Goal: Find specific page/section: Find specific page/section

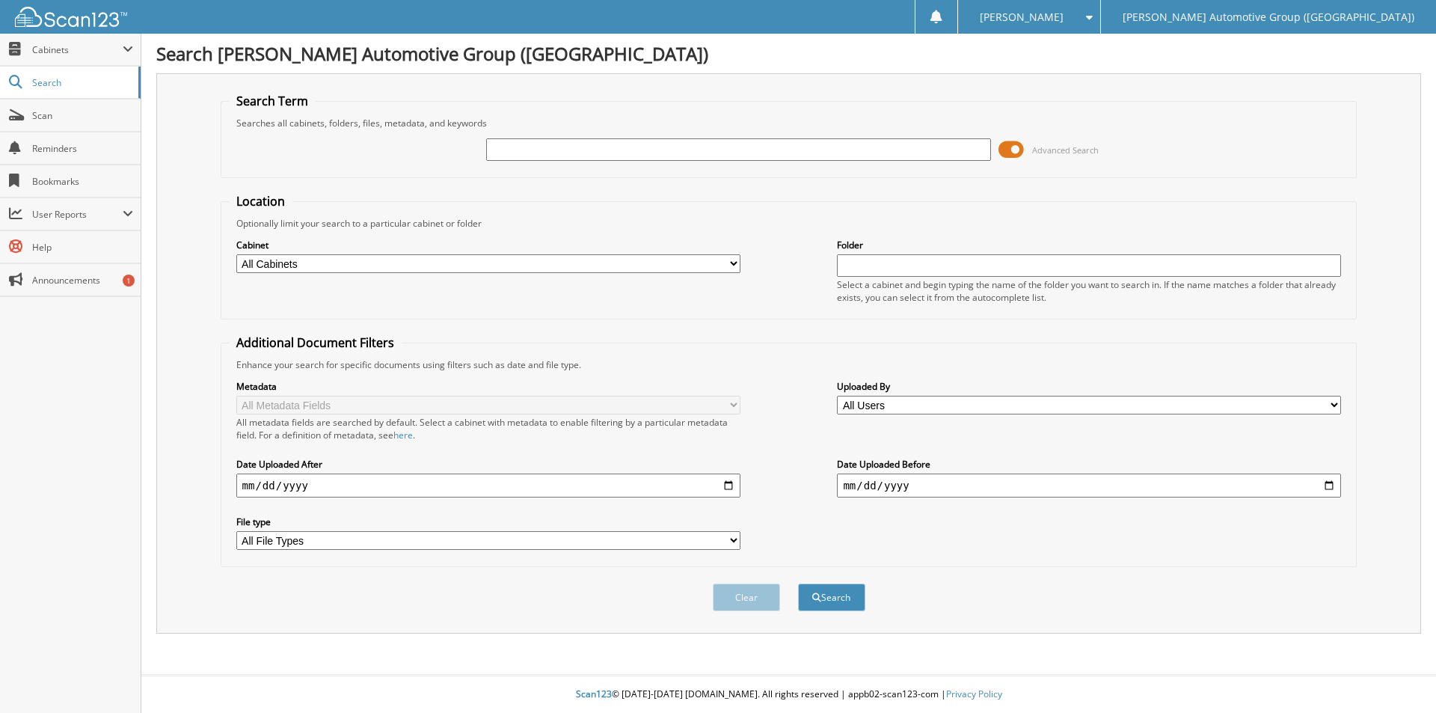
click at [771, 153] on input "text" at bounding box center [738, 149] width 504 height 22
type input "460460"
click at [798, 584] on button "Search" at bounding box center [831, 598] width 67 height 28
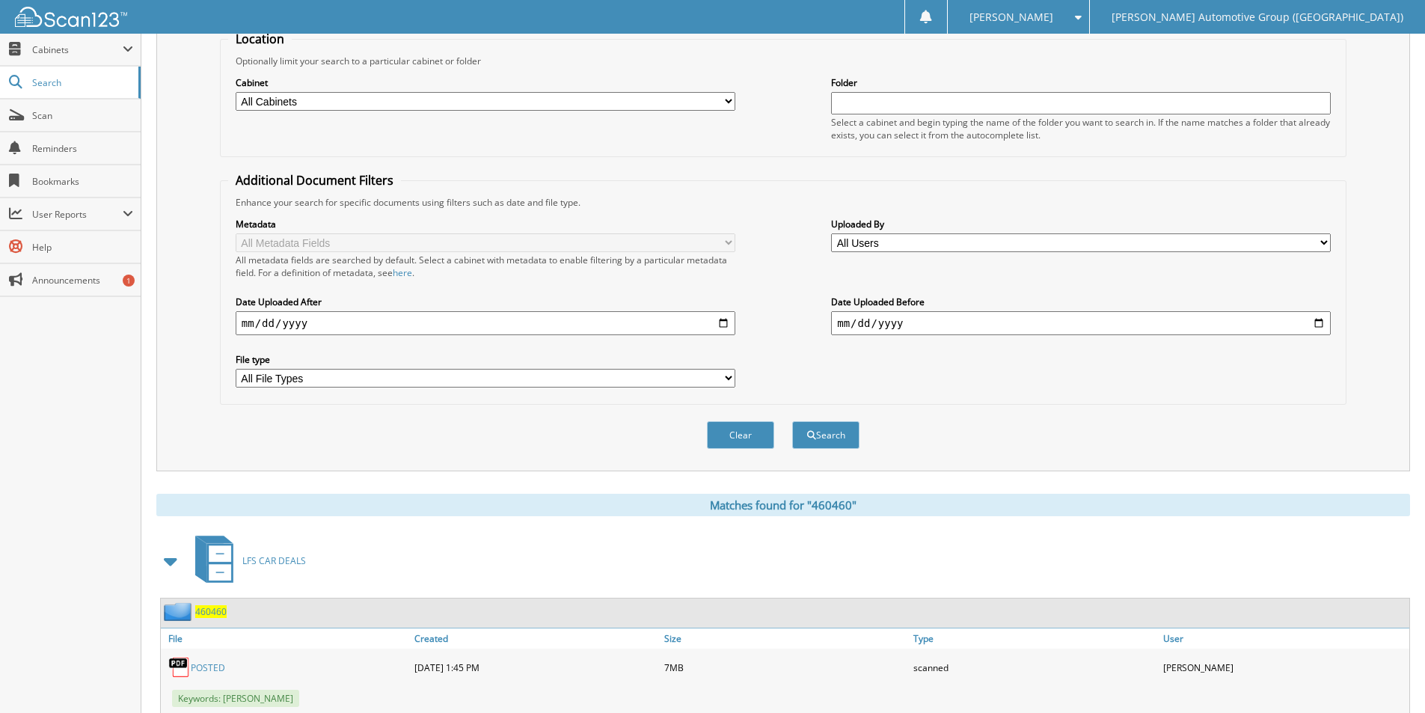
scroll to position [310, 0]
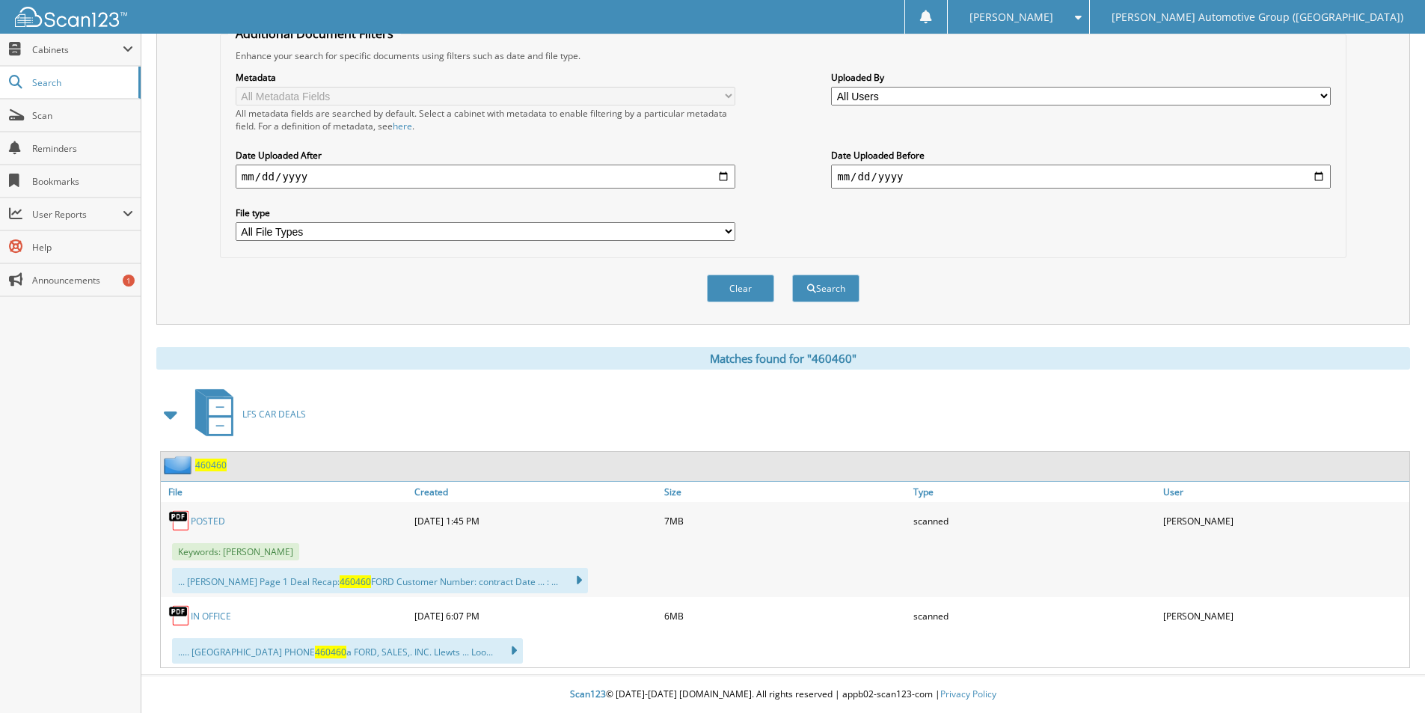
click at [205, 467] on span "460460" at bounding box center [210, 465] width 31 height 13
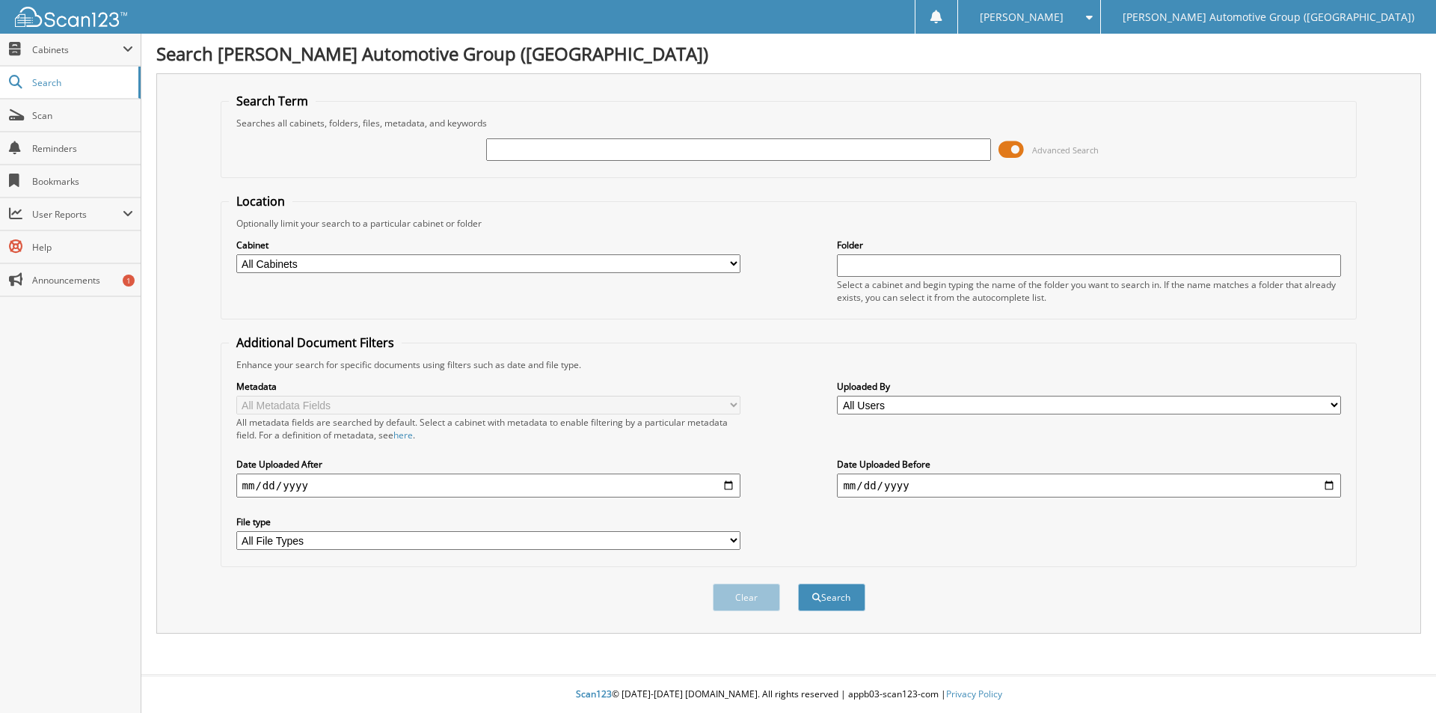
drag, startPoint x: 525, startPoint y: 149, endPoint x: 532, endPoint y: 164, distance: 16.4
click at [526, 149] on input "text" at bounding box center [738, 149] width 504 height 22
type input "v"
click at [527, 146] on input "v" at bounding box center [738, 149] width 504 height 22
type input "EG480346"
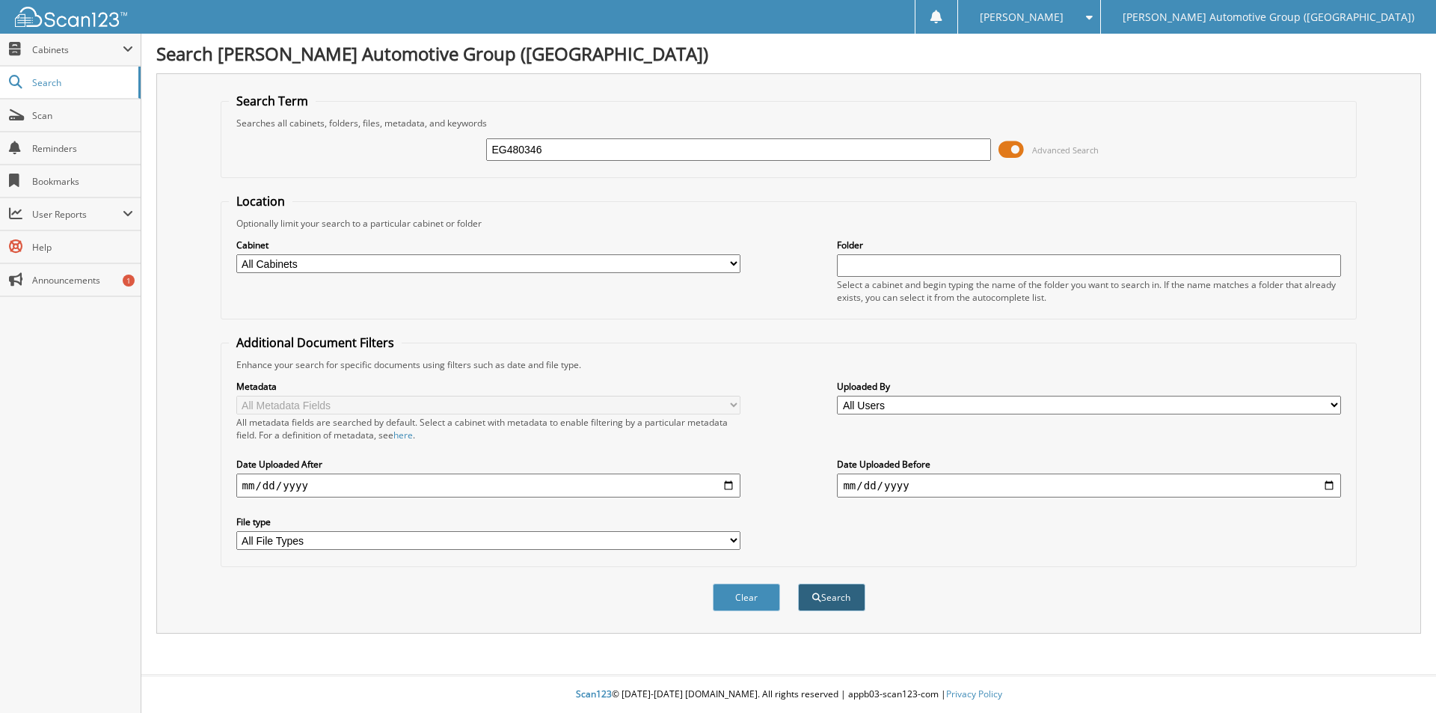
click at [839, 596] on button "Search" at bounding box center [831, 598] width 67 height 28
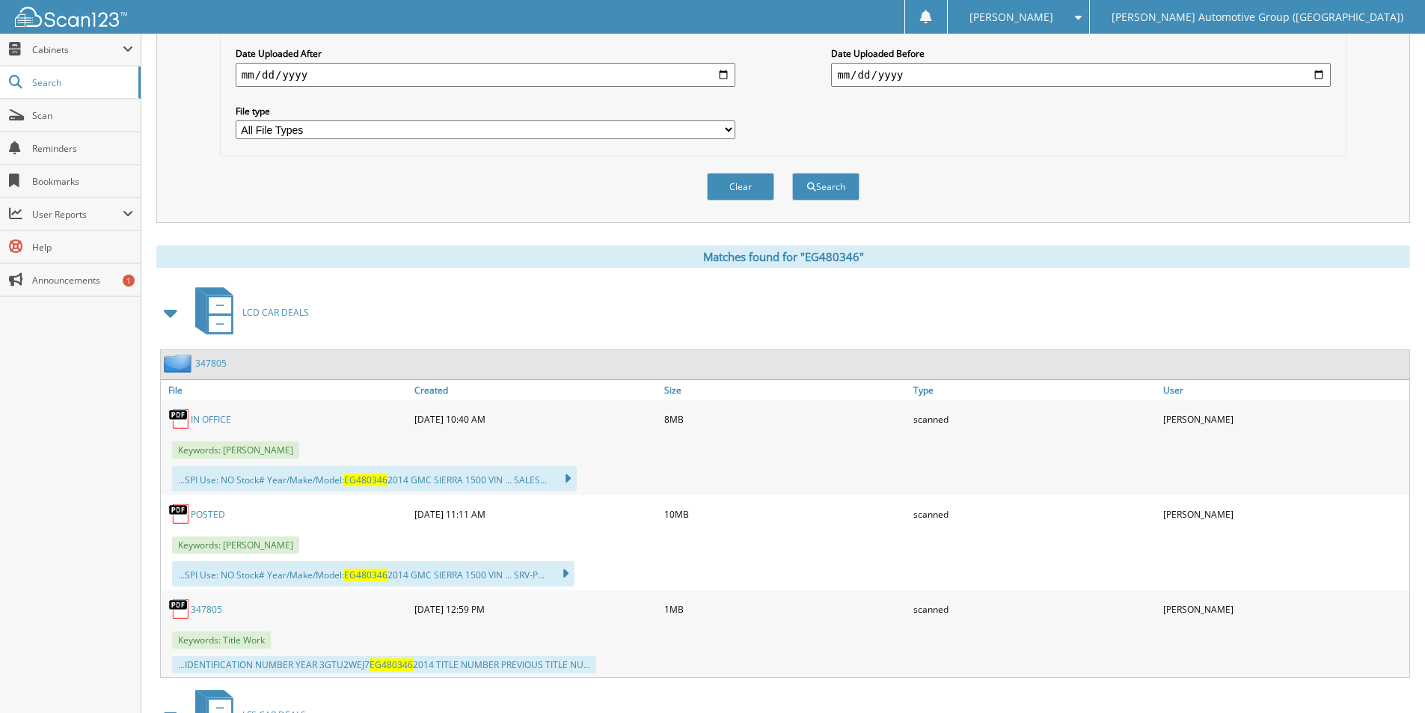
scroll to position [524, 0]
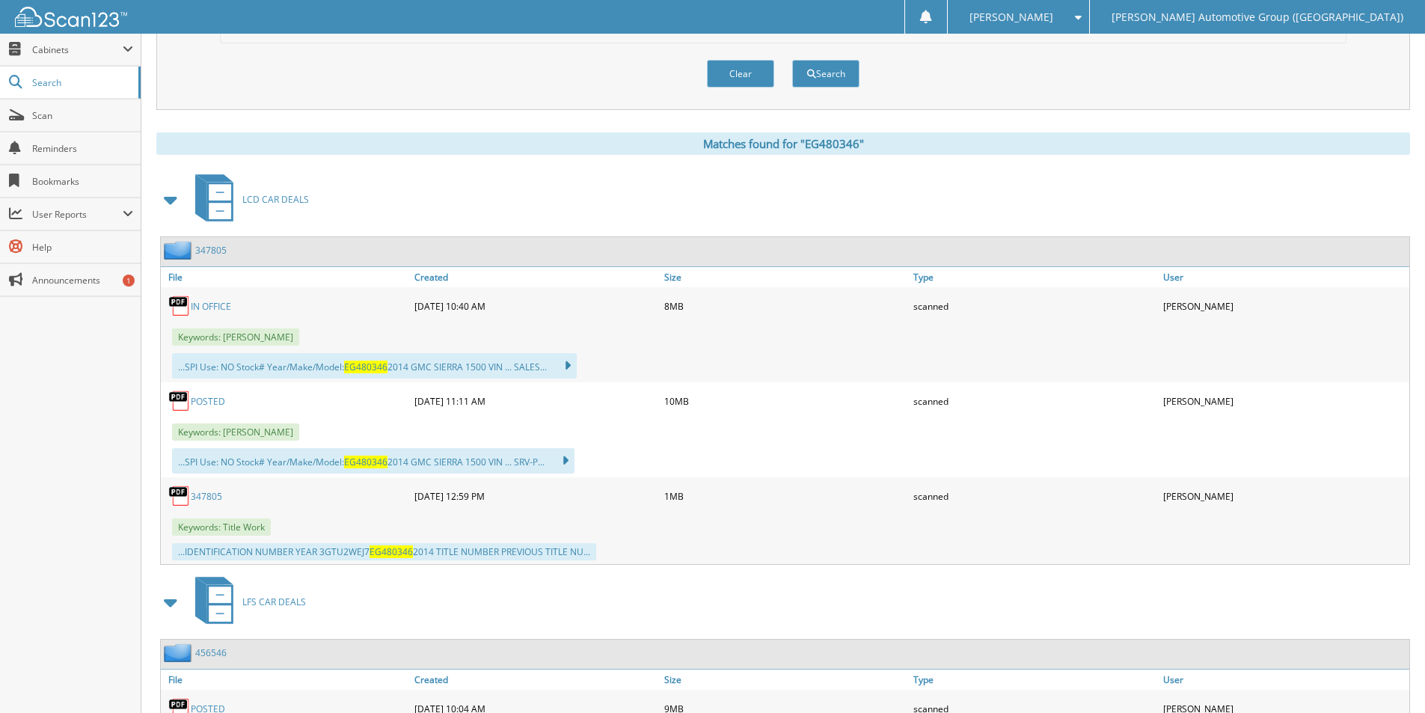
click at [208, 495] on link "347805" at bounding box center [206, 496] width 31 height 13
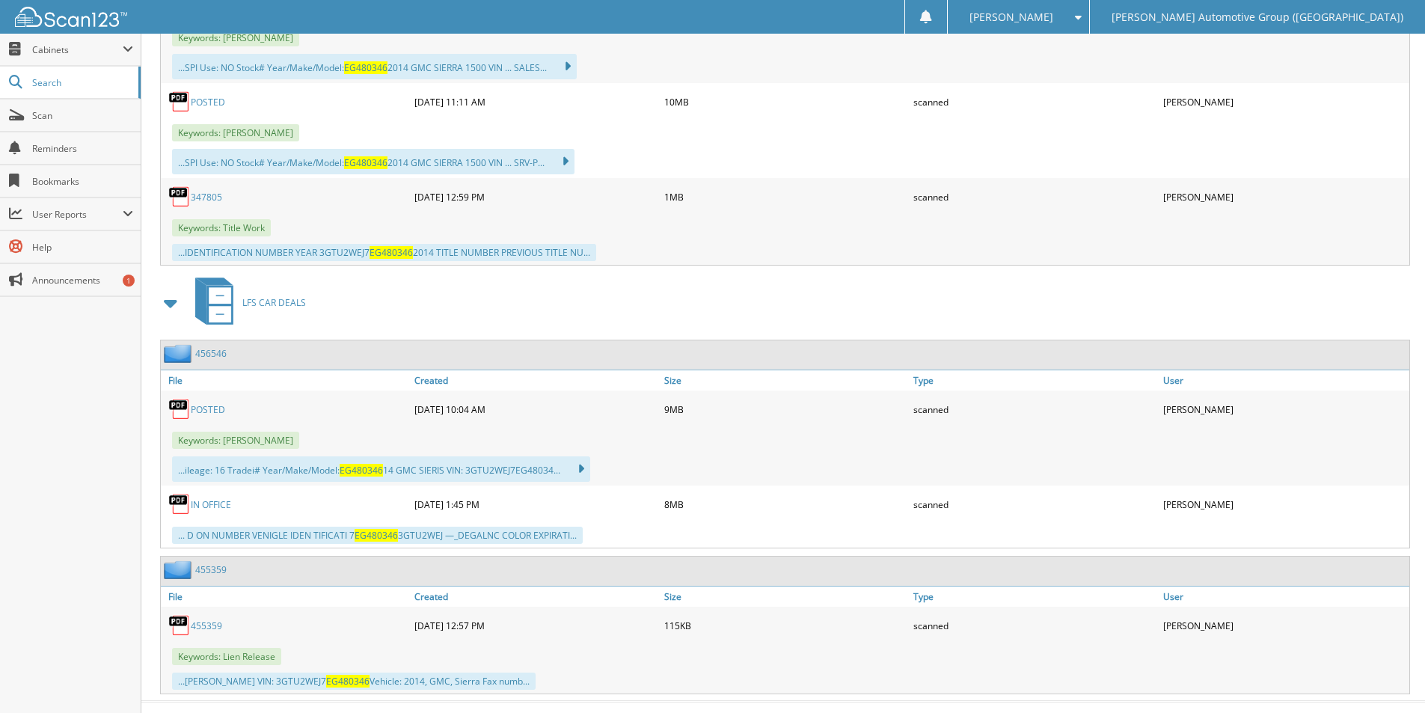
scroll to position [850, 0]
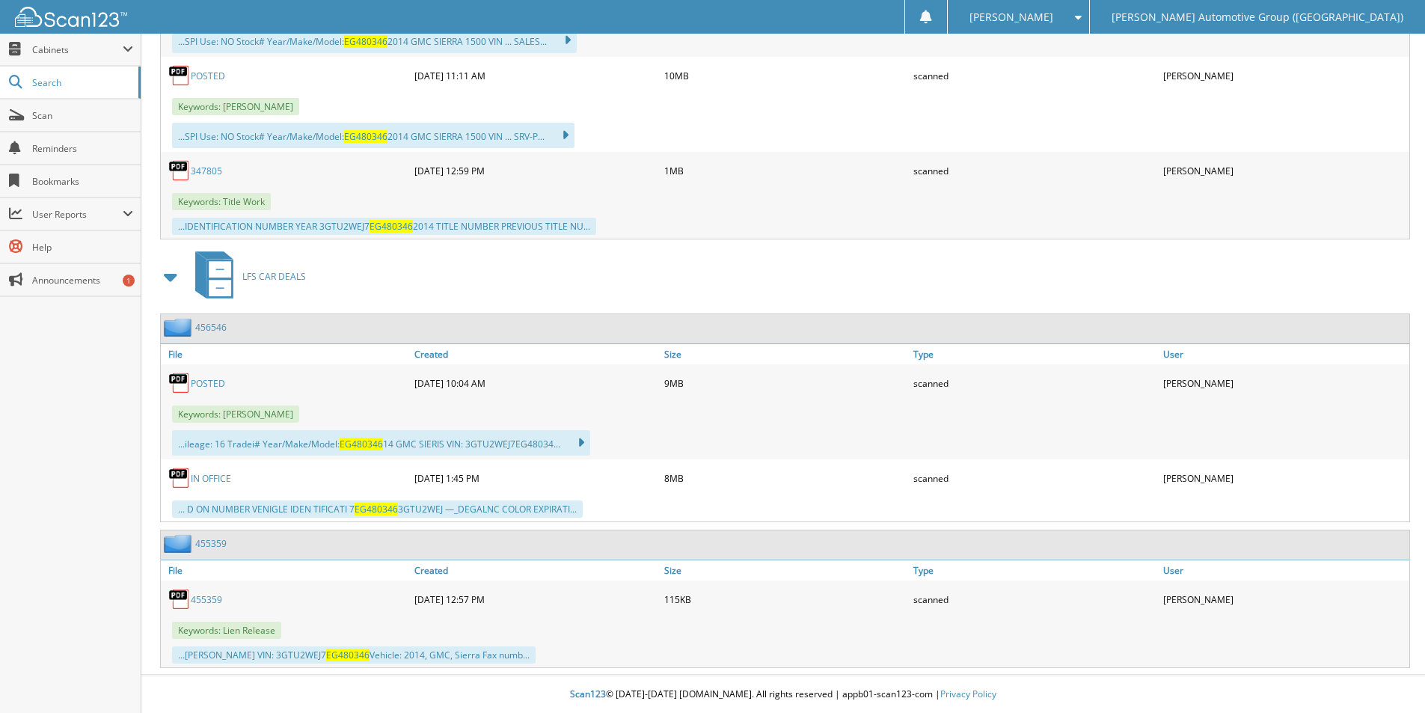
click at [204, 596] on link "455359" at bounding box center [206, 599] width 31 height 13
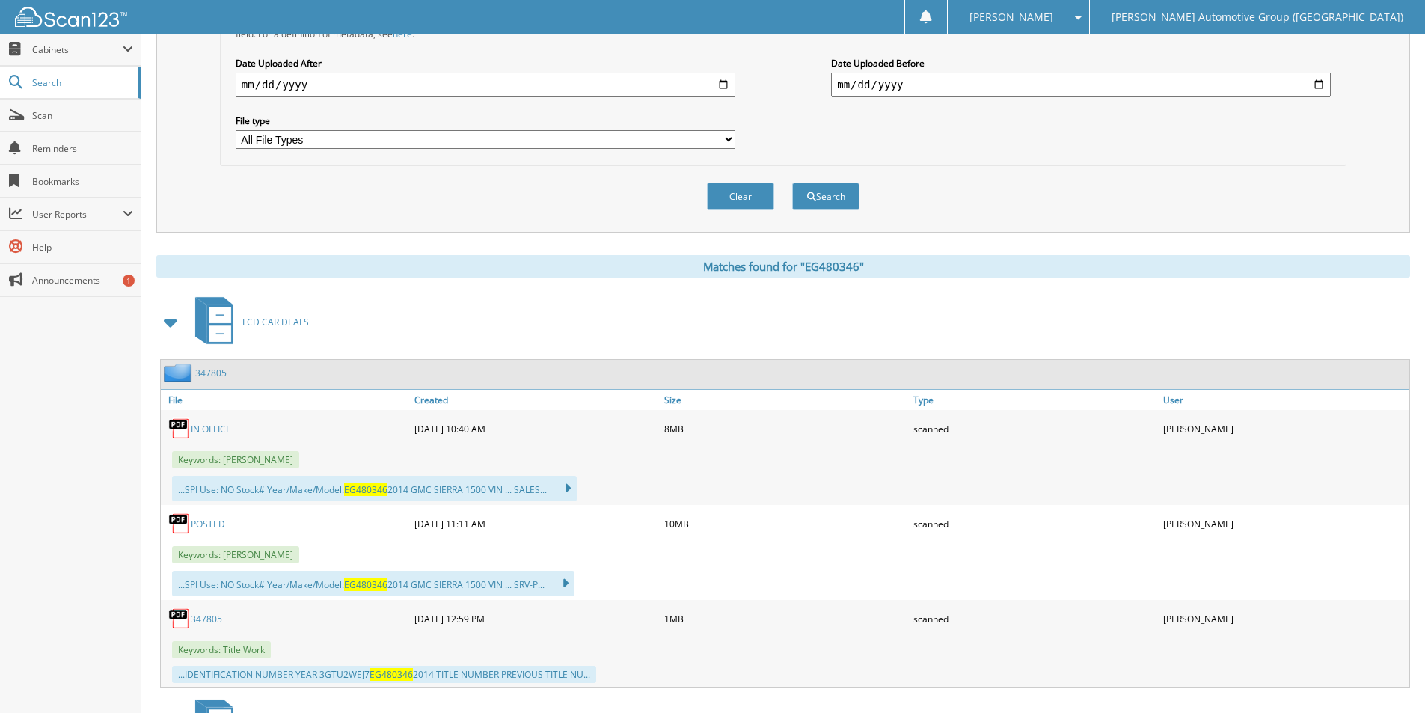
scroll to position [0, 0]
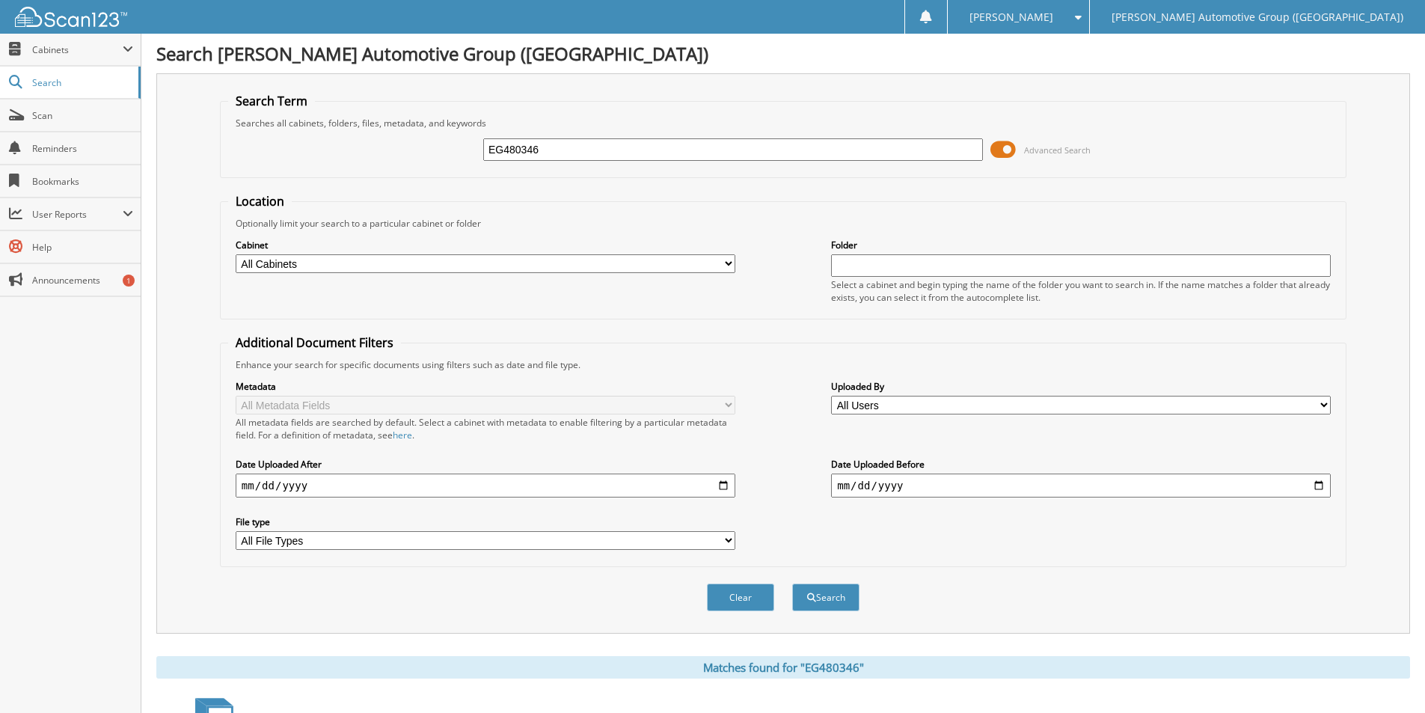
drag, startPoint x: 548, startPoint y: 155, endPoint x: 415, endPoint y: 141, distance: 133.9
click at [415, 141] on div "EG480346 Advanced Search" at bounding box center [783, 149] width 1110 height 40
click at [582, 159] on input "EG480346" at bounding box center [733, 149] width 500 height 22
type input "ST535336"
click at [792, 584] on button "Search" at bounding box center [825, 598] width 67 height 28
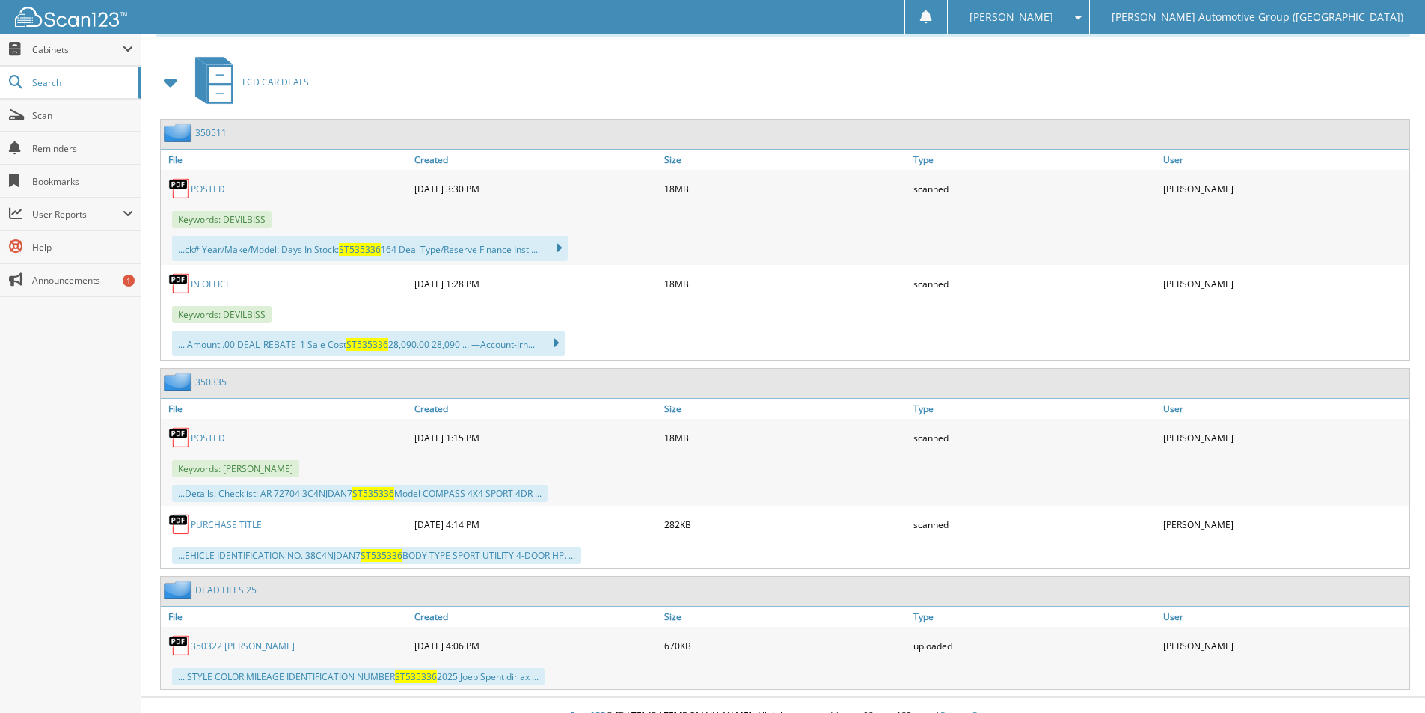
scroll to position [664, 0]
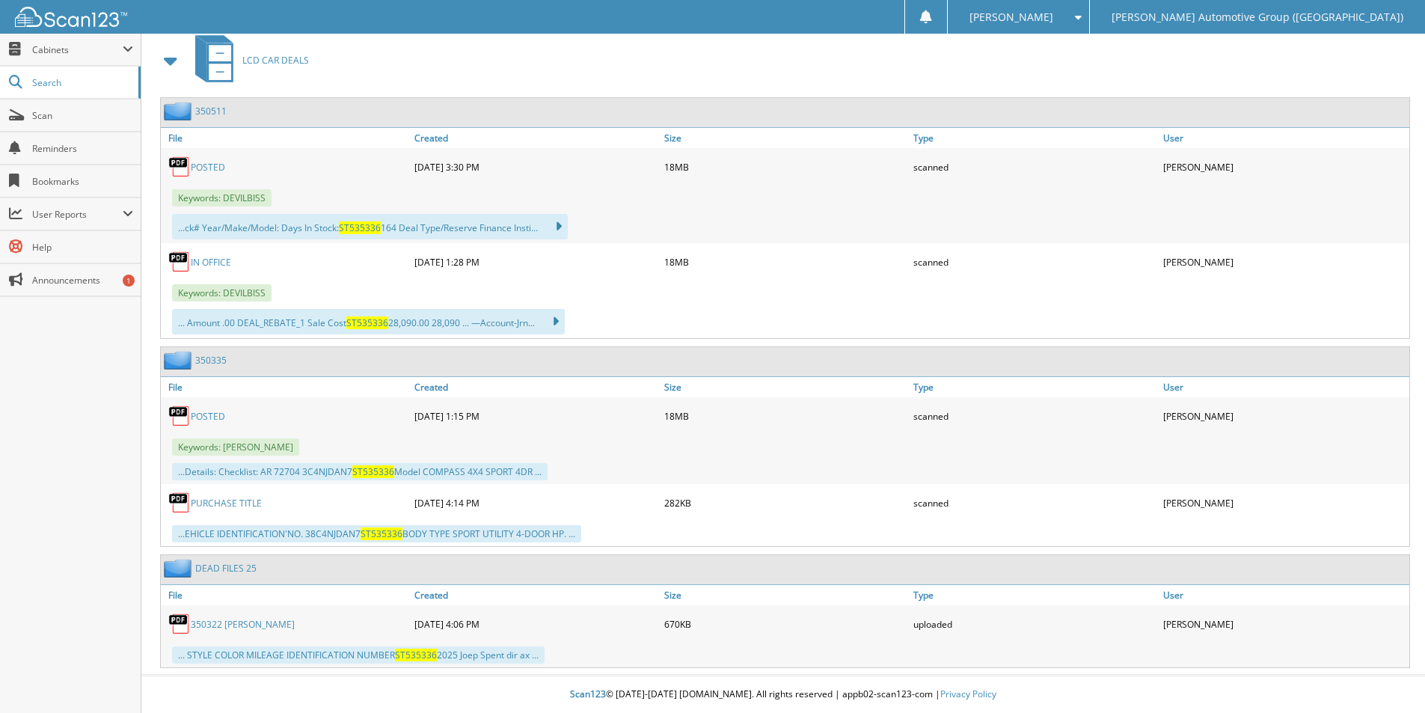
click at [236, 501] on link "PURCHASE TITLE" at bounding box center [226, 503] width 71 height 13
click at [201, 415] on link "POSTED" at bounding box center [208, 416] width 34 height 13
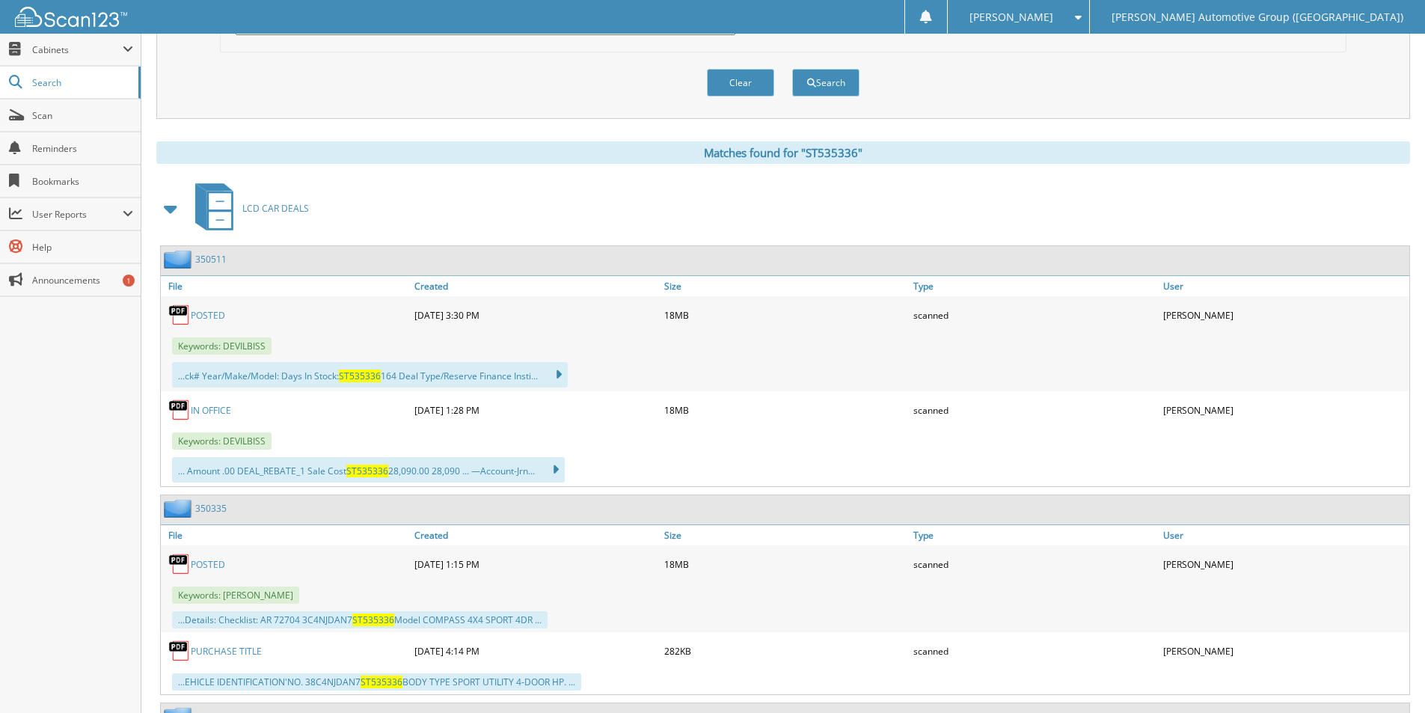
scroll to position [514, 0]
click at [207, 318] on link "POSTED" at bounding box center [208, 316] width 34 height 13
click at [207, 260] on link "350511" at bounding box center [210, 260] width 31 height 13
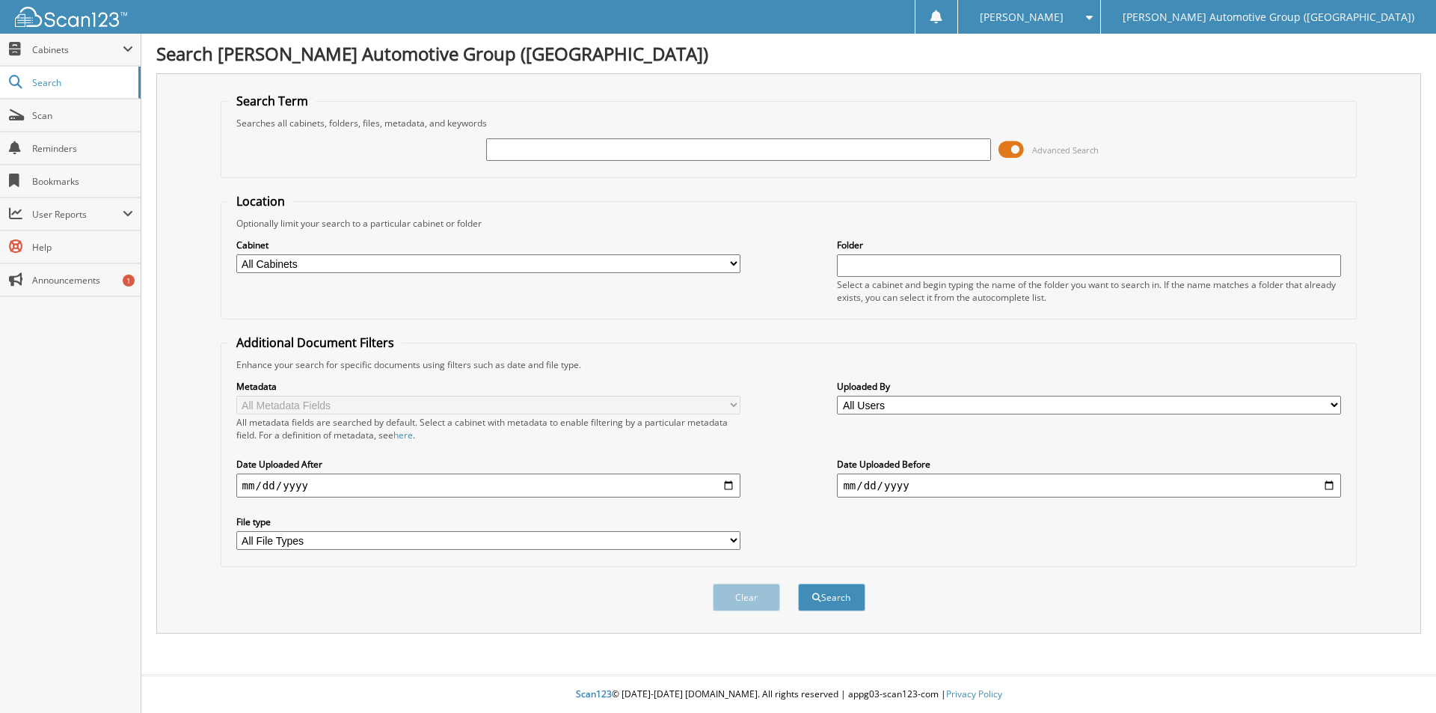
click at [511, 156] on input "text" at bounding box center [738, 149] width 504 height 22
type input "351273"
click at [798, 584] on button "Search" at bounding box center [831, 598] width 67 height 28
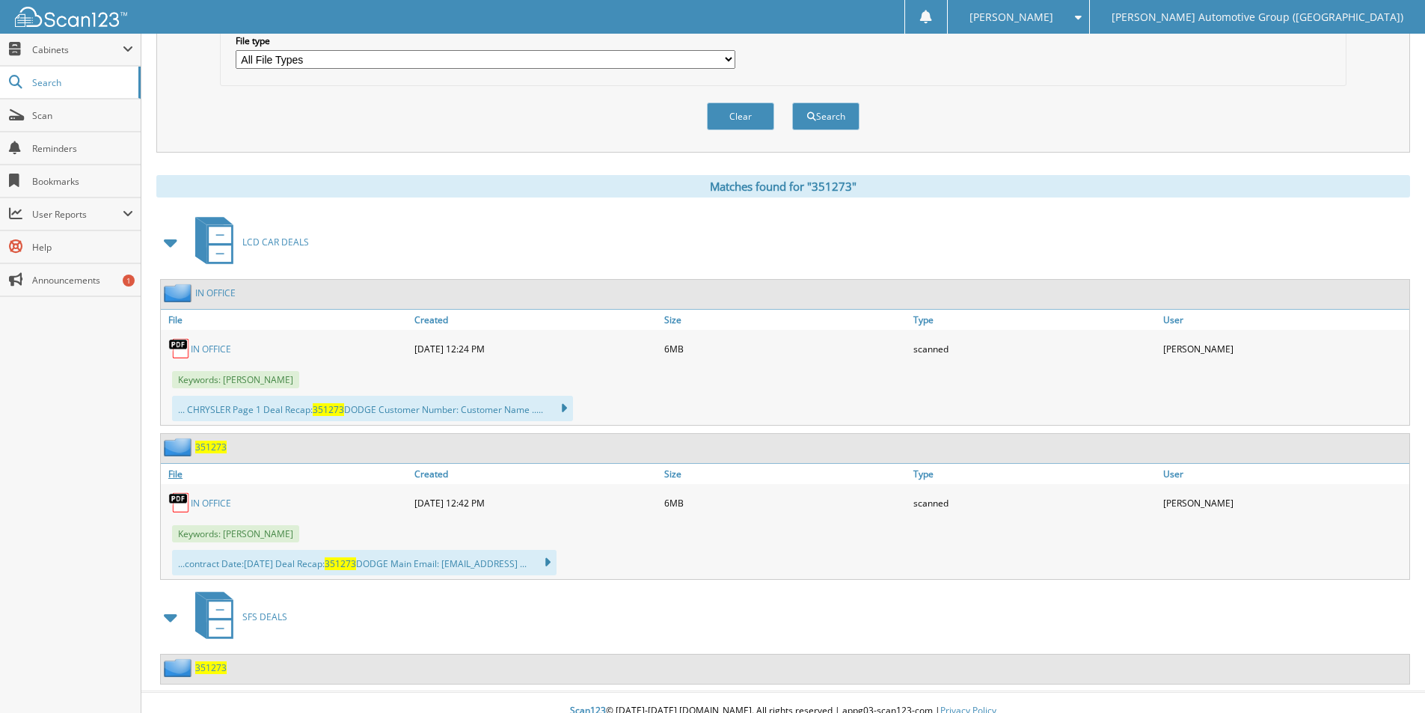
scroll to position [498, 0]
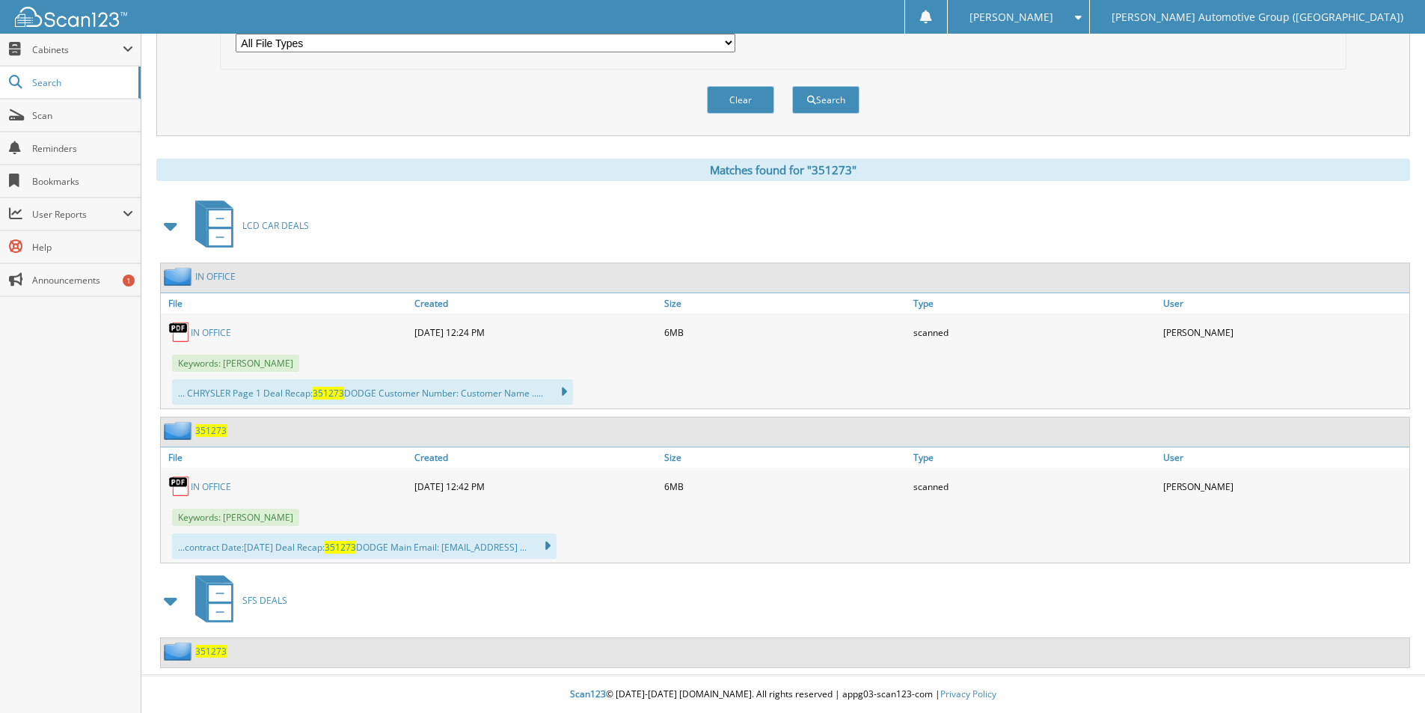
click at [216, 655] on span "351273" at bounding box center [210, 651] width 31 height 13
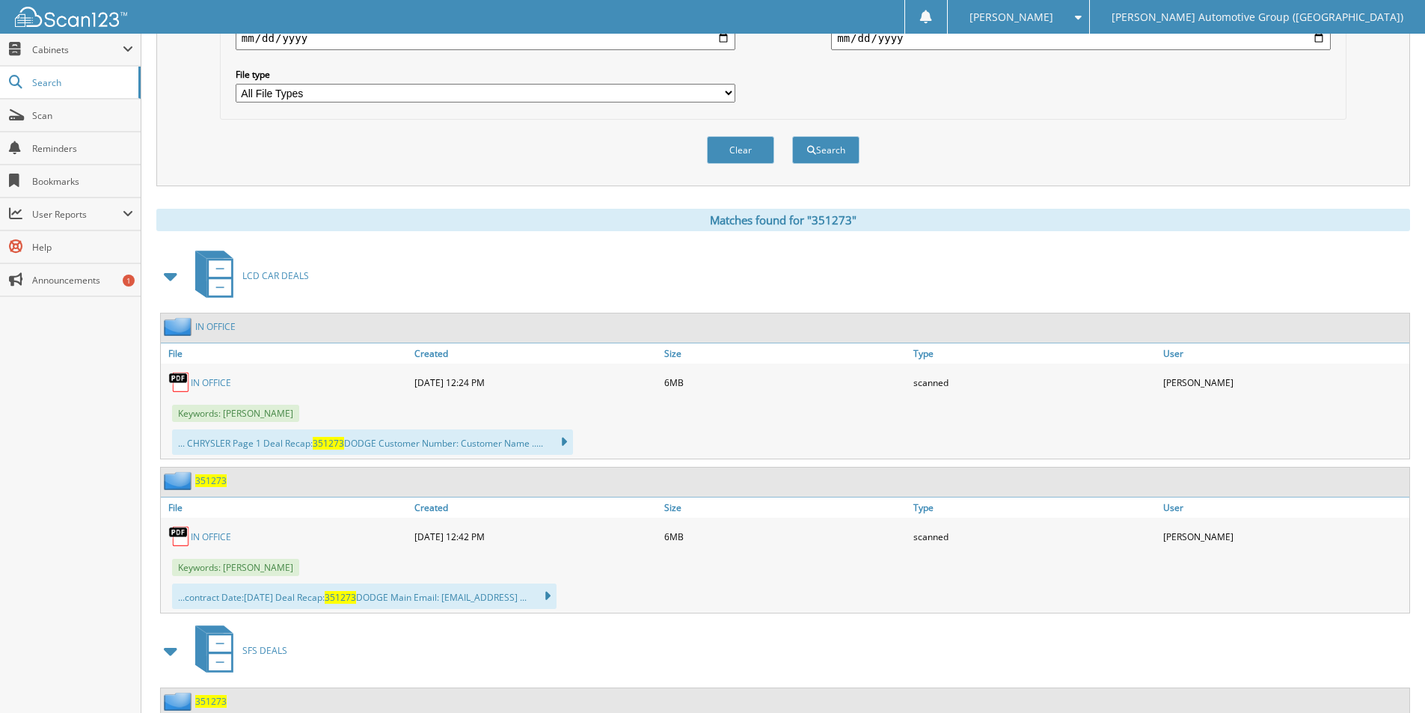
scroll to position [498, 0]
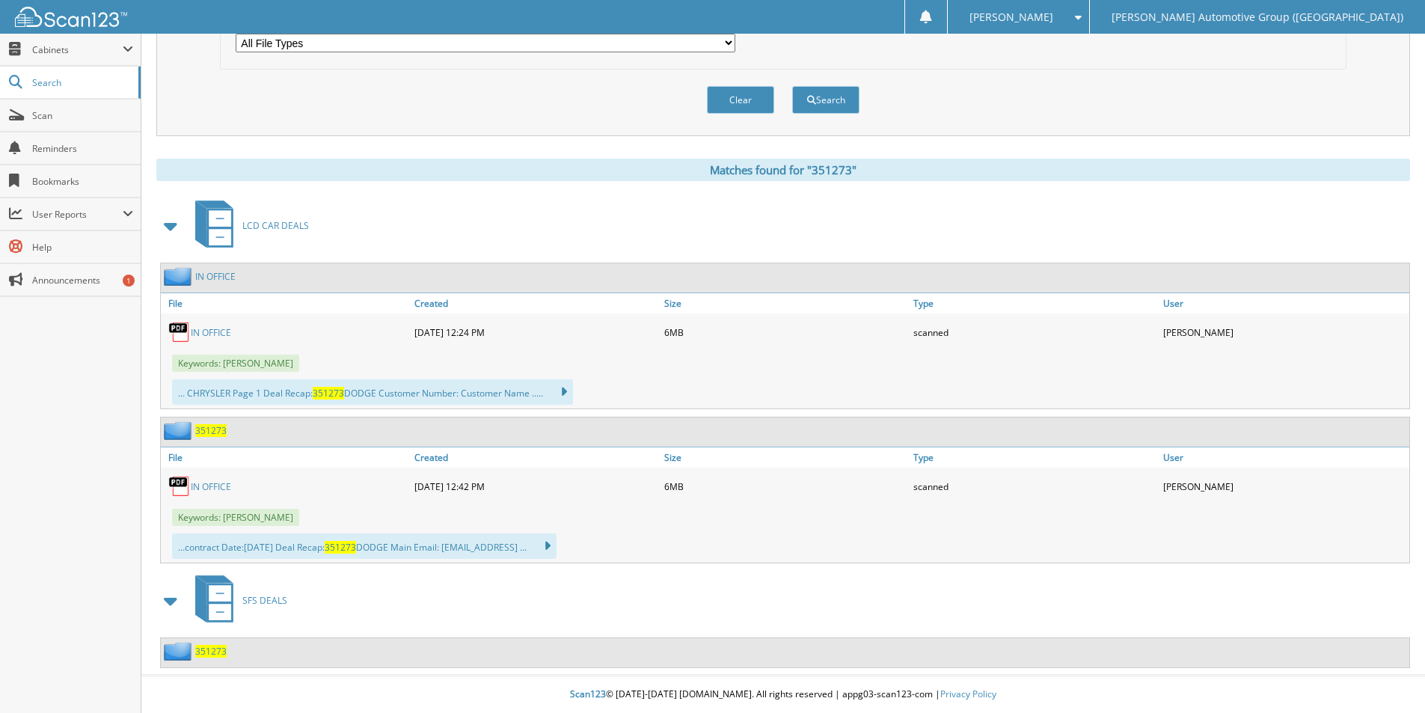
click at [204, 428] on span "351273" at bounding box center [210, 430] width 31 height 13
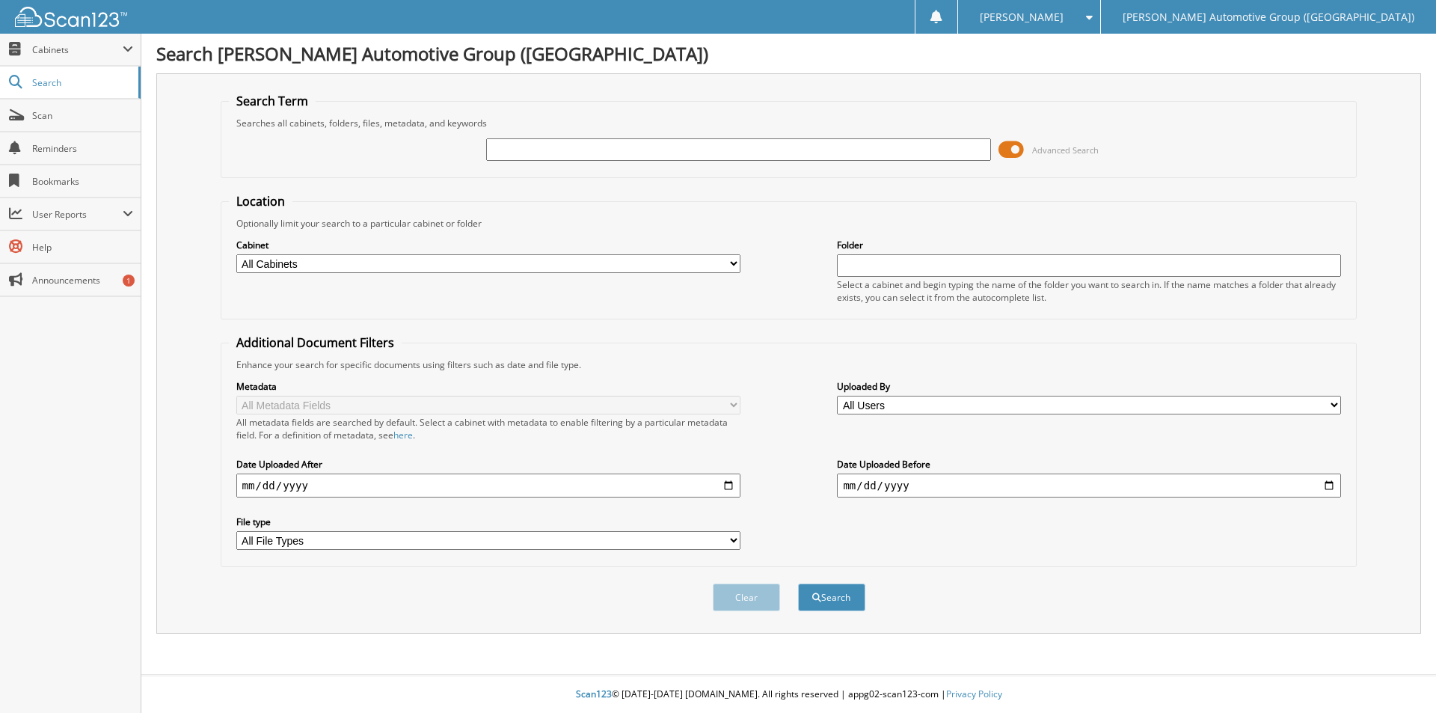
drag, startPoint x: 0, startPoint y: 0, endPoint x: 608, endPoint y: 141, distance: 623.6
click at [607, 141] on input "text" at bounding box center [738, 149] width 504 height 22
type input "SKE40108"
click at [836, 593] on button "Search" at bounding box center [831, 598] width 67 height 28
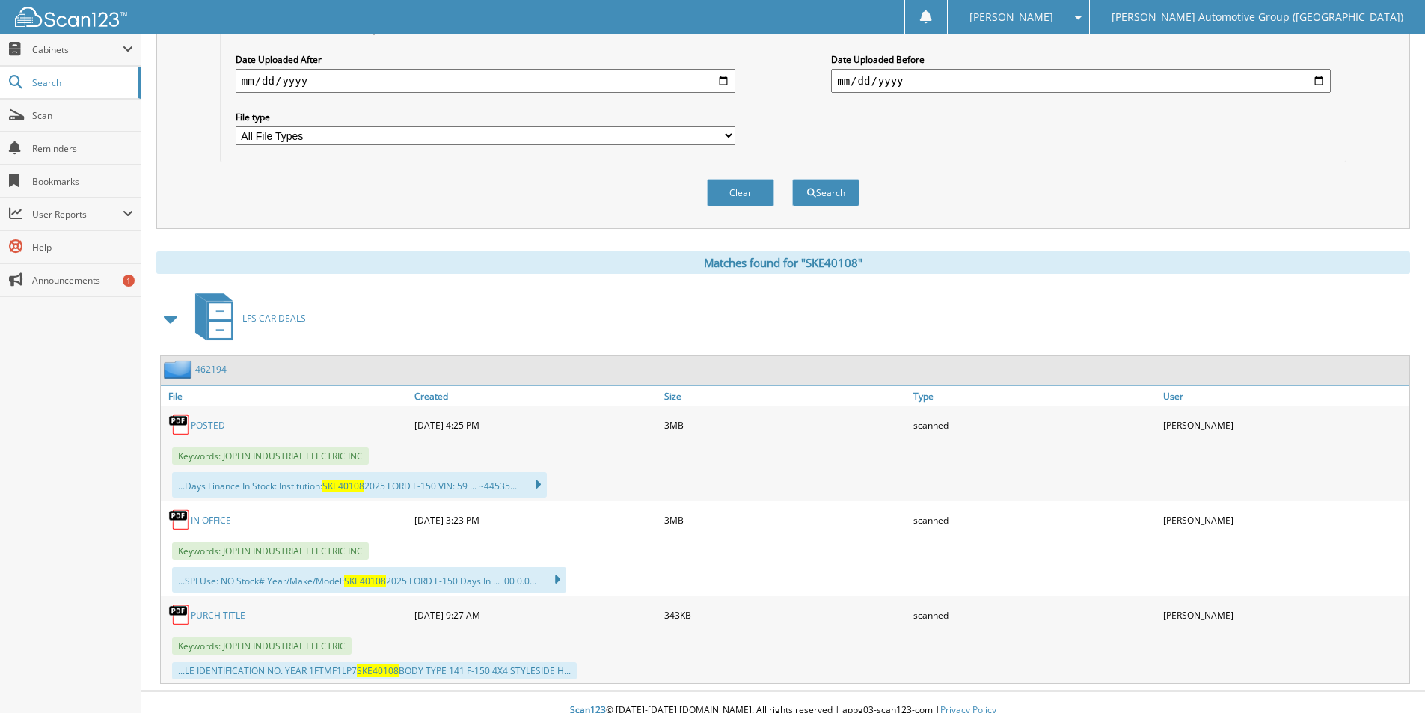
scroll to position [421, 0]
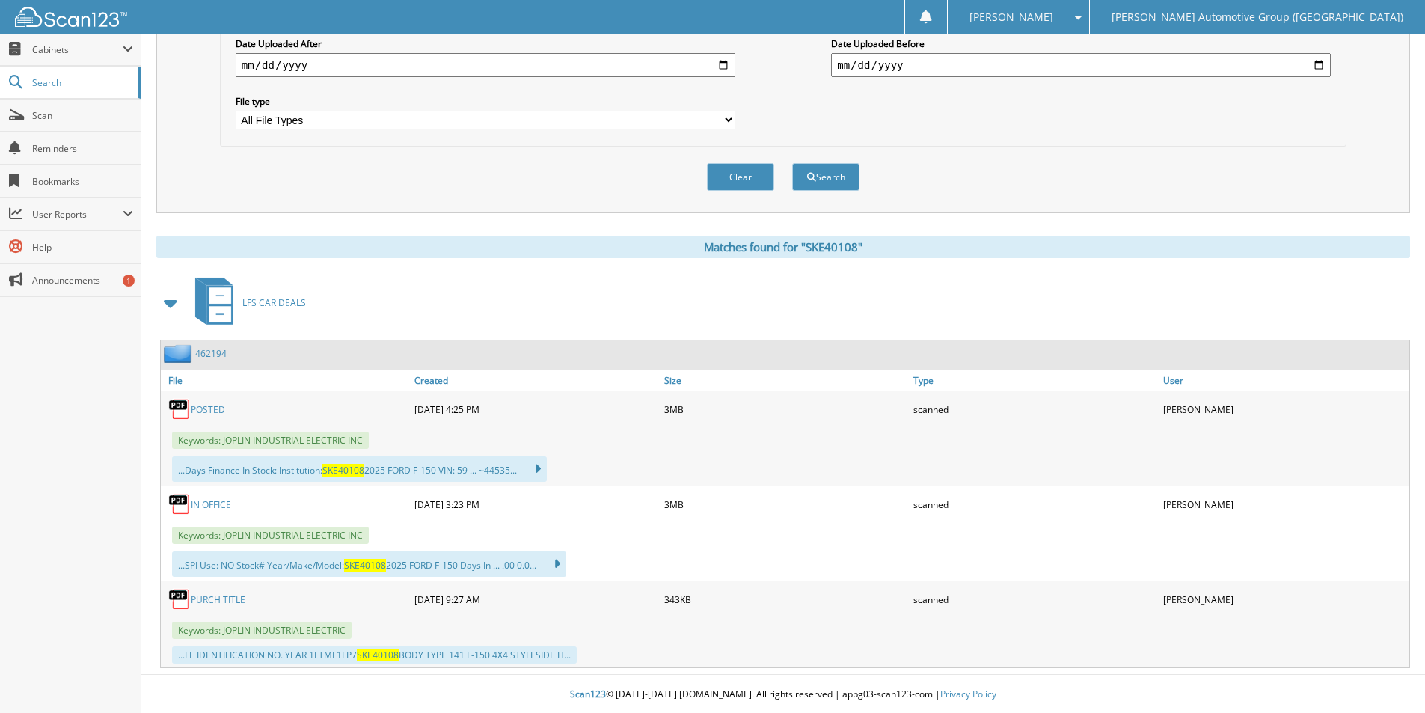
click at [251, 355] on div "462194" at bounding box center [785, 354] width 1249 height 29
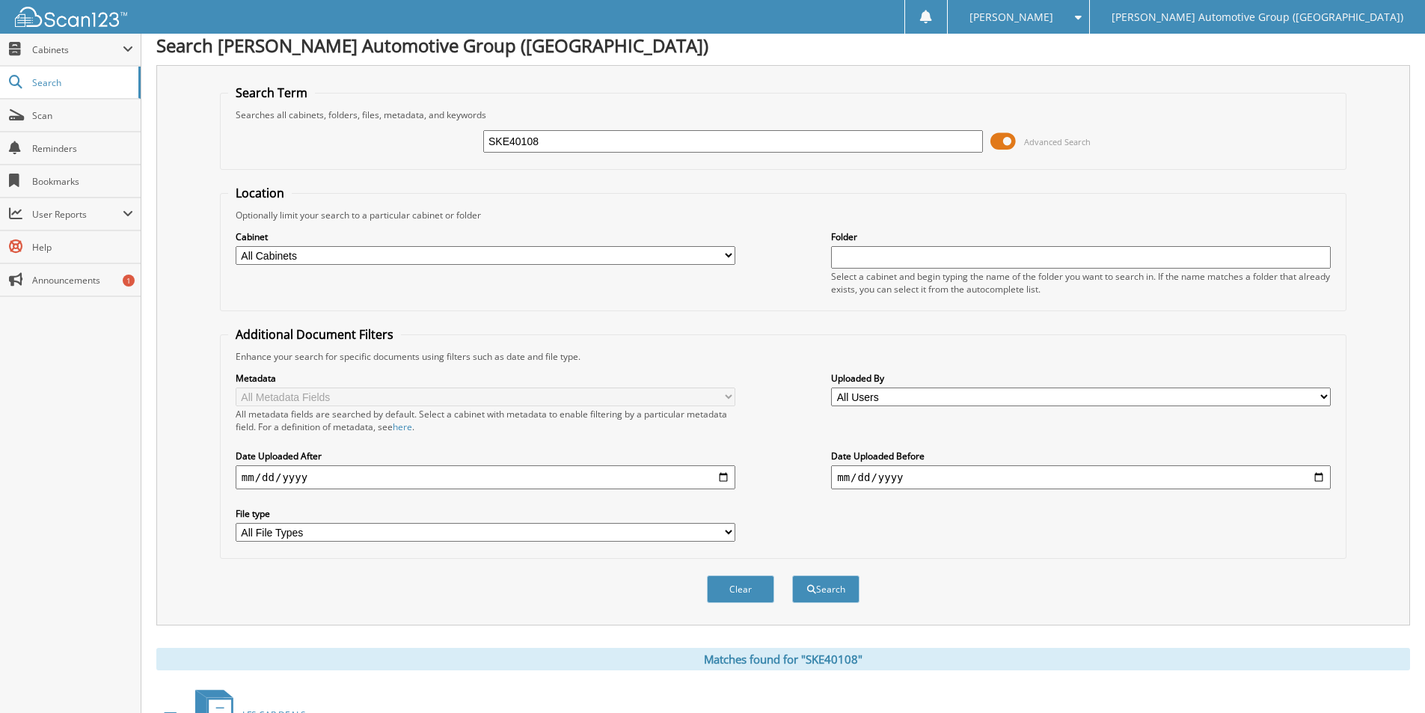
scroll to position [0, 0]
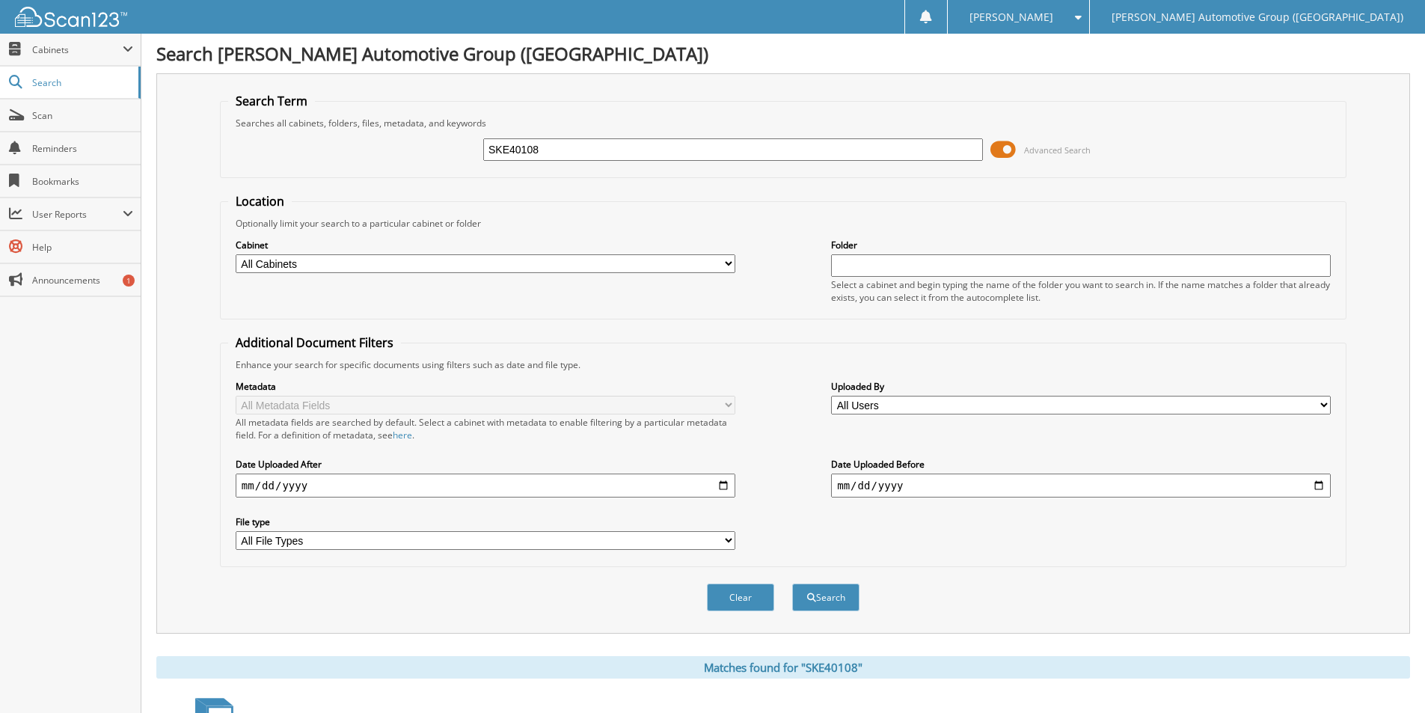
drag, startPoint x: 501, startPoint y: 143, endPoint x: 434, endPoint y: 136, distance: 66.9
click at [428, 136] on div "SKE40108 Advanced Search" at bounding box center [783, 149] width 1110 height 40
paste input "text"
paste input "462194"
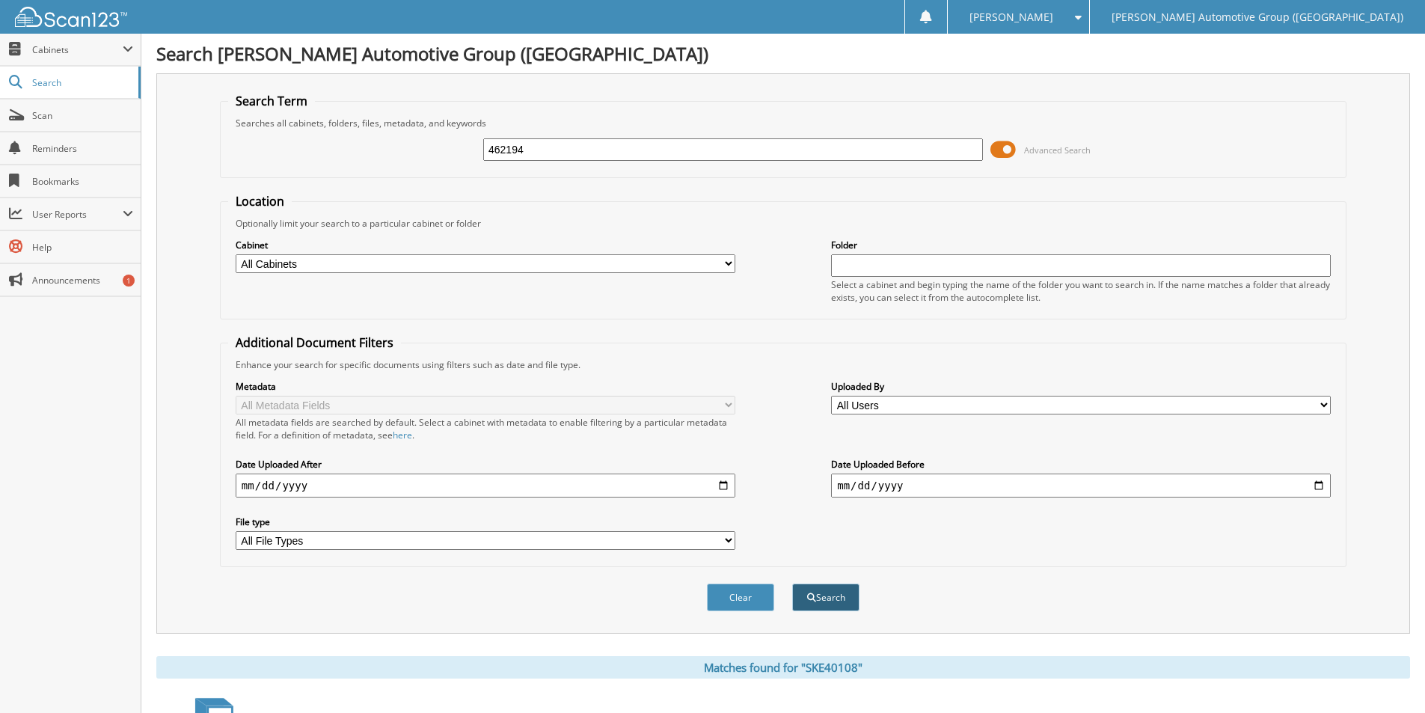
type input "462194"
click at [823, 599] on button "Search" at bounding box center [825, 598] width 67 height 28
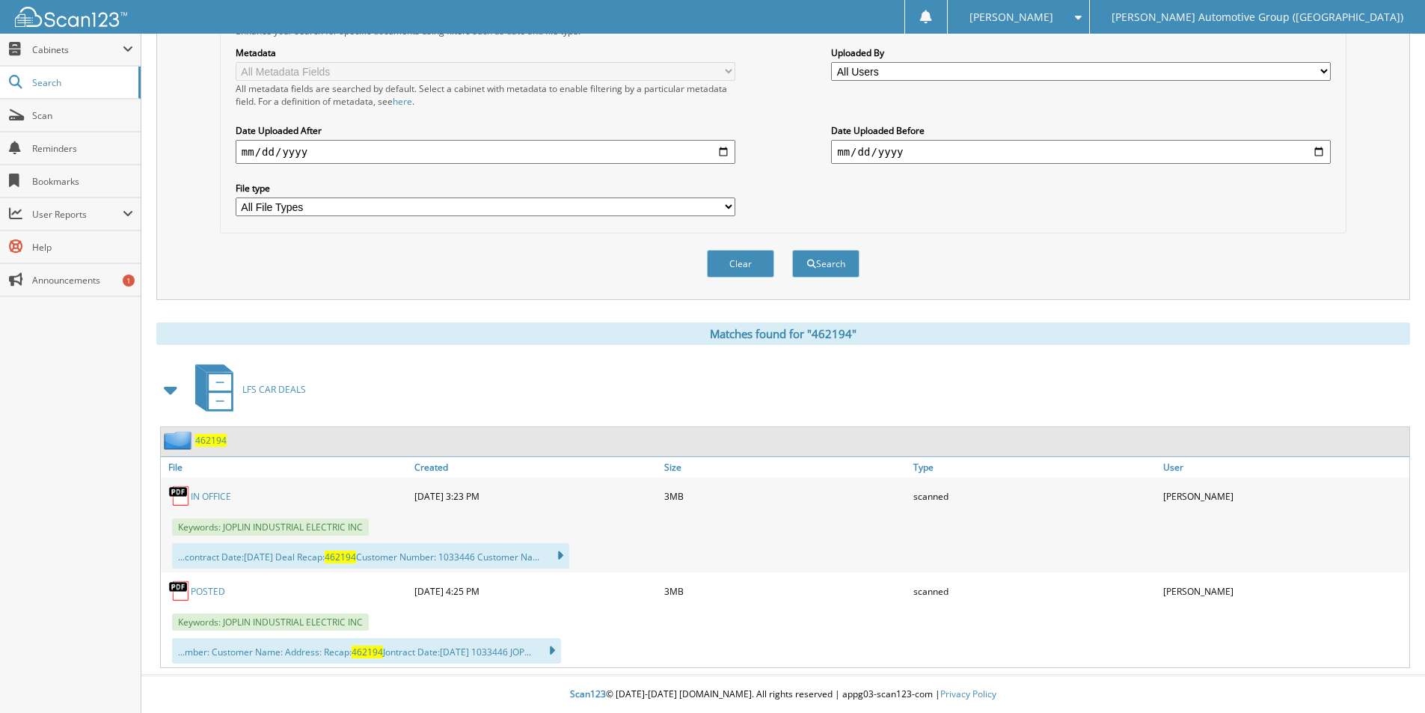
click at [216, 438] on span "462194" at bounding box center [210, 440] width 31 height 13
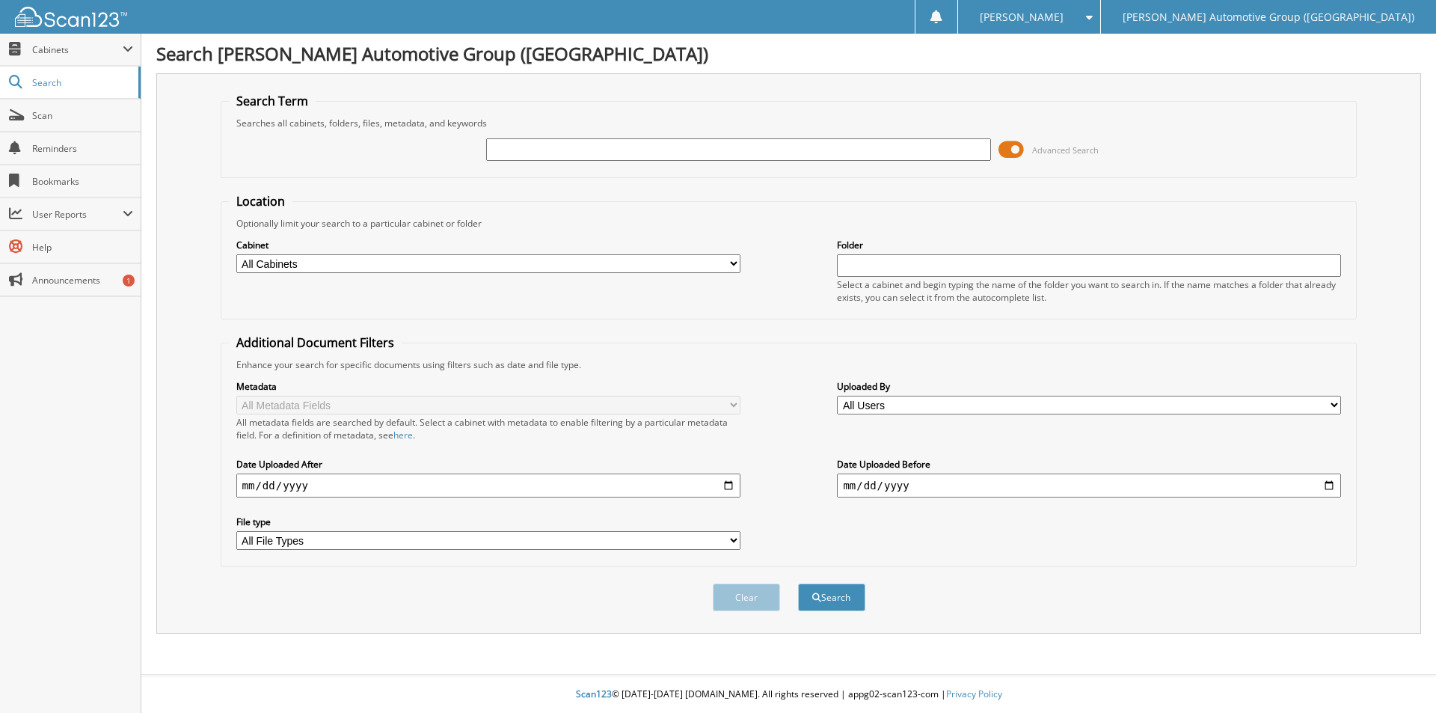
click at [687, 147] on input "text" at bounding box center [738, 149] width 504 height 22
type input "351635"
click at [838, 598] on button "Search" at bounding box center [831, 598] width 67 height 28
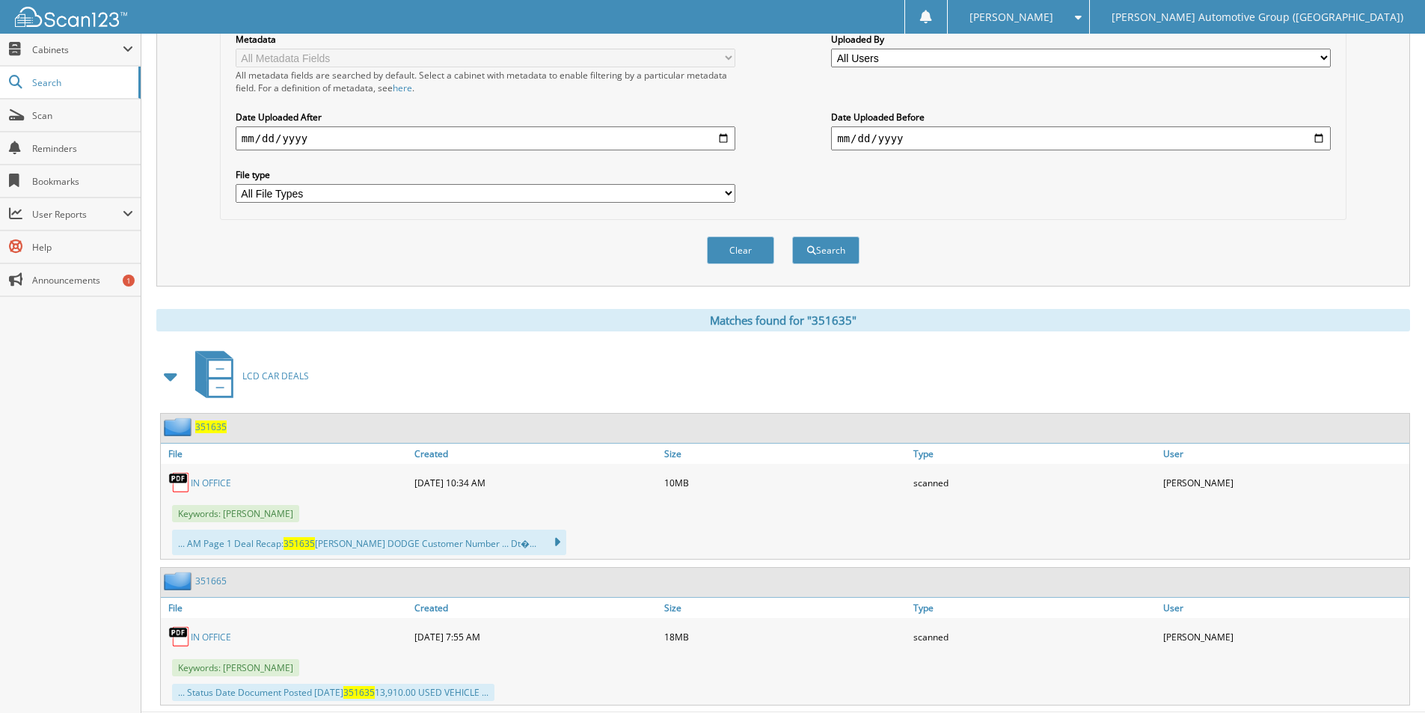
scroll to position [385, 0]
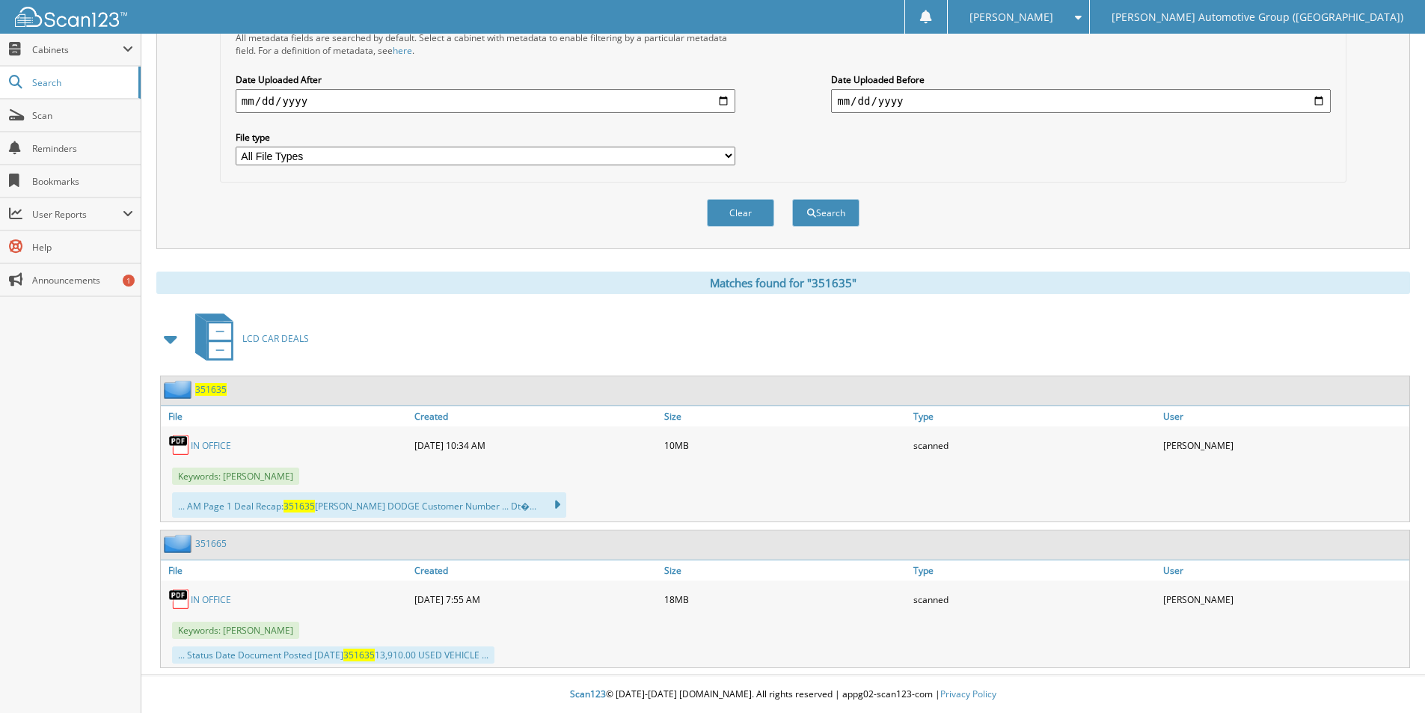
click at [212, 392] on span "351635" at bounding box center [210, 389] width 31 height 13
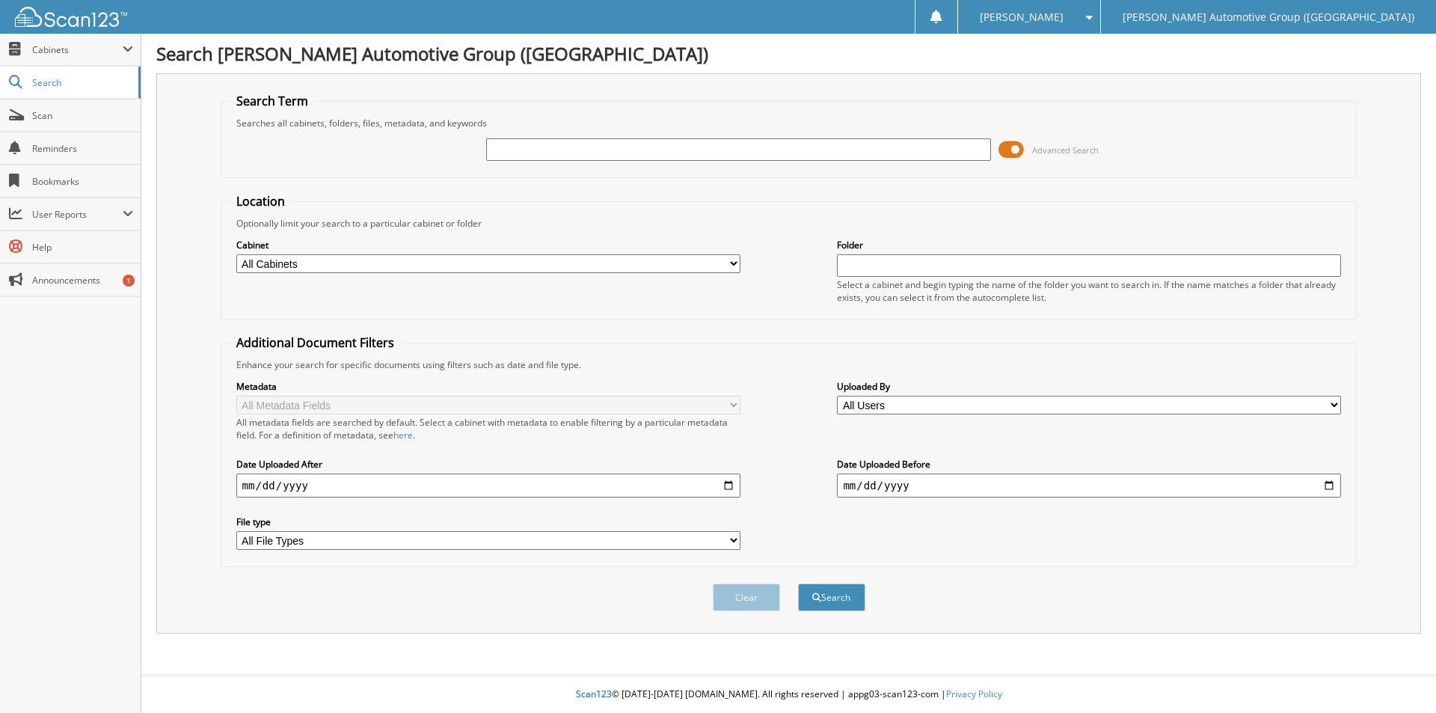
drag, startPoint x: 592, startPoint y: 131, endPoint x: 596, endPoint y: 141, distance: 10.7
click at [593, 134] on div "Advanced Search" at bounding box center [789, 149] width 1121 height 40
click at [596, 141] on input "text" at bounding box center [738, 149] width 504 height 22
type input "461847"
click at [798, 584] on button "Search" at bounding box center [831, 598] width 67 height 28
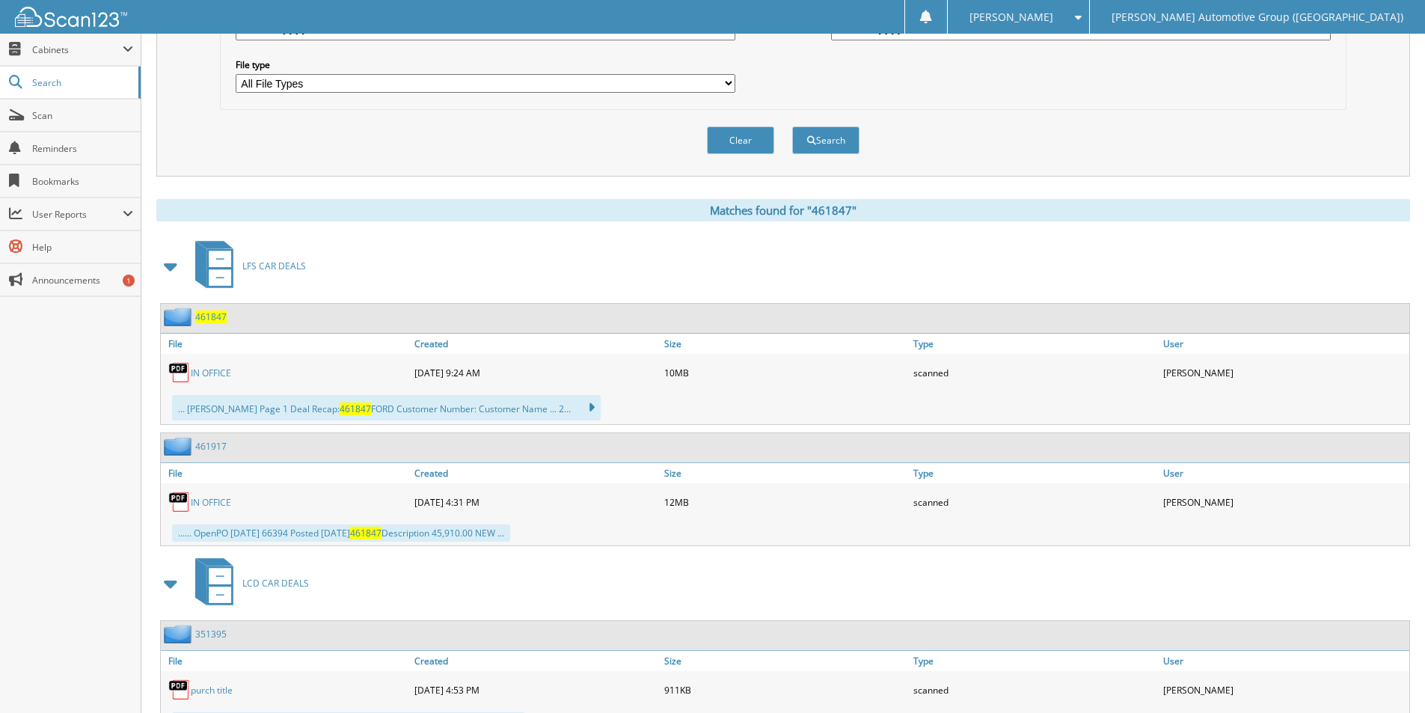
scroll to position [524, 0]
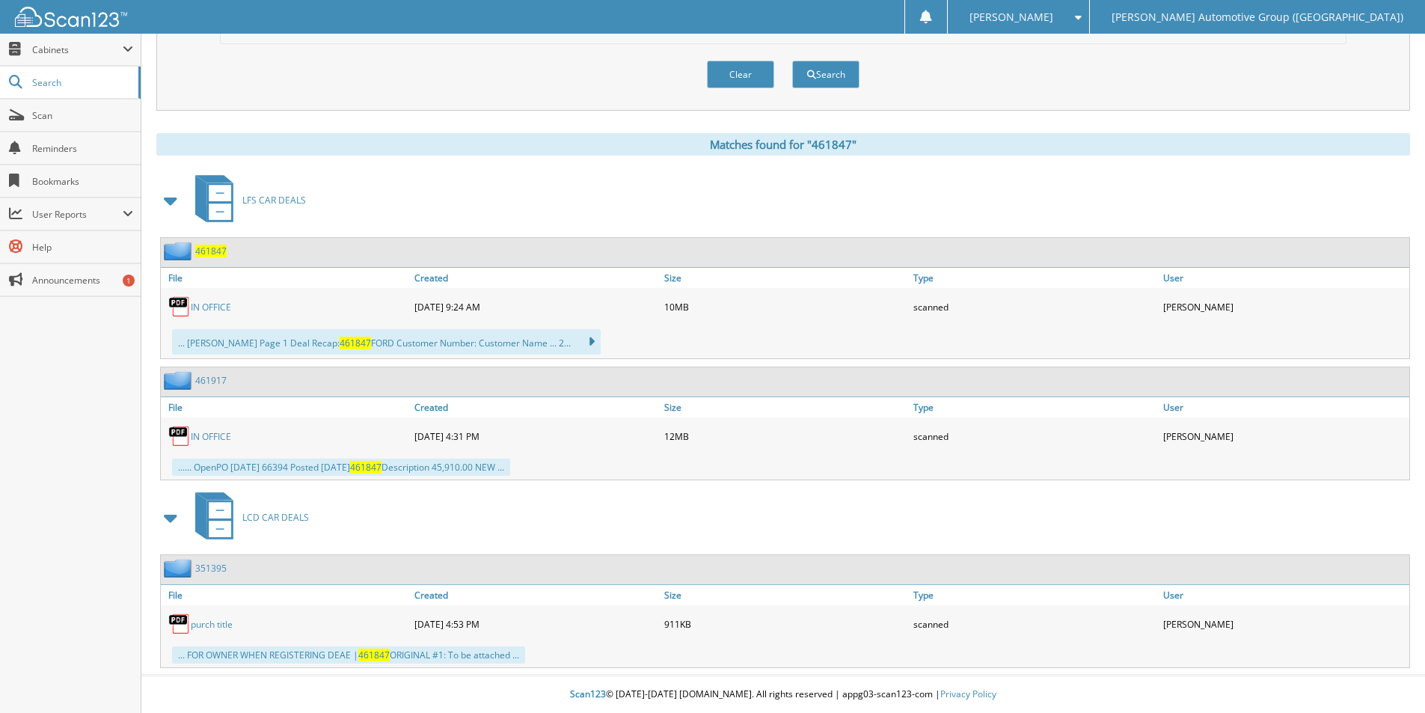
click at [212, 252] on span "461847" at bounding box center [210, 251] width 31 height 13
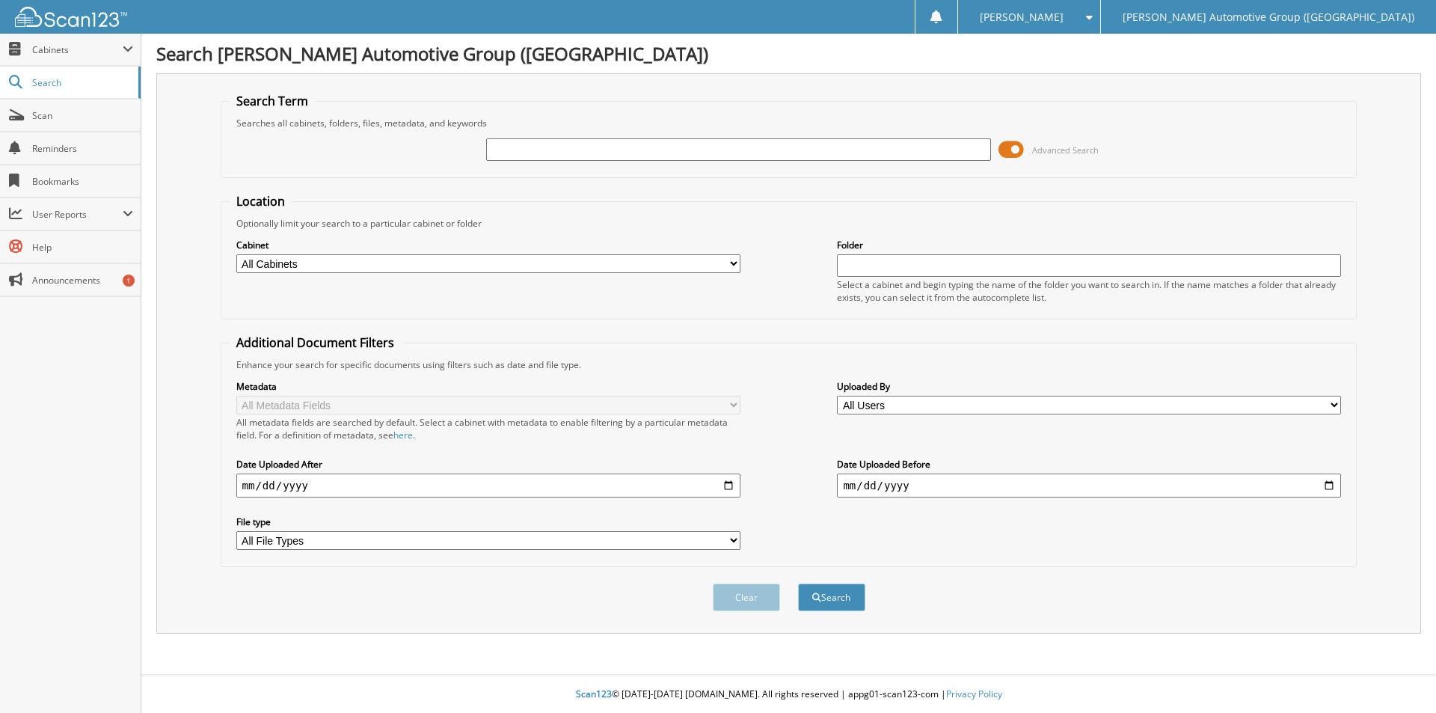
click at [550, 149] on input "text" at bounding box center [738, 149] width 504 height 22
type input "P"
type input "351635"
click at [798, 584] on button "Search" at bounding box center [831, 598] width 67 height 28
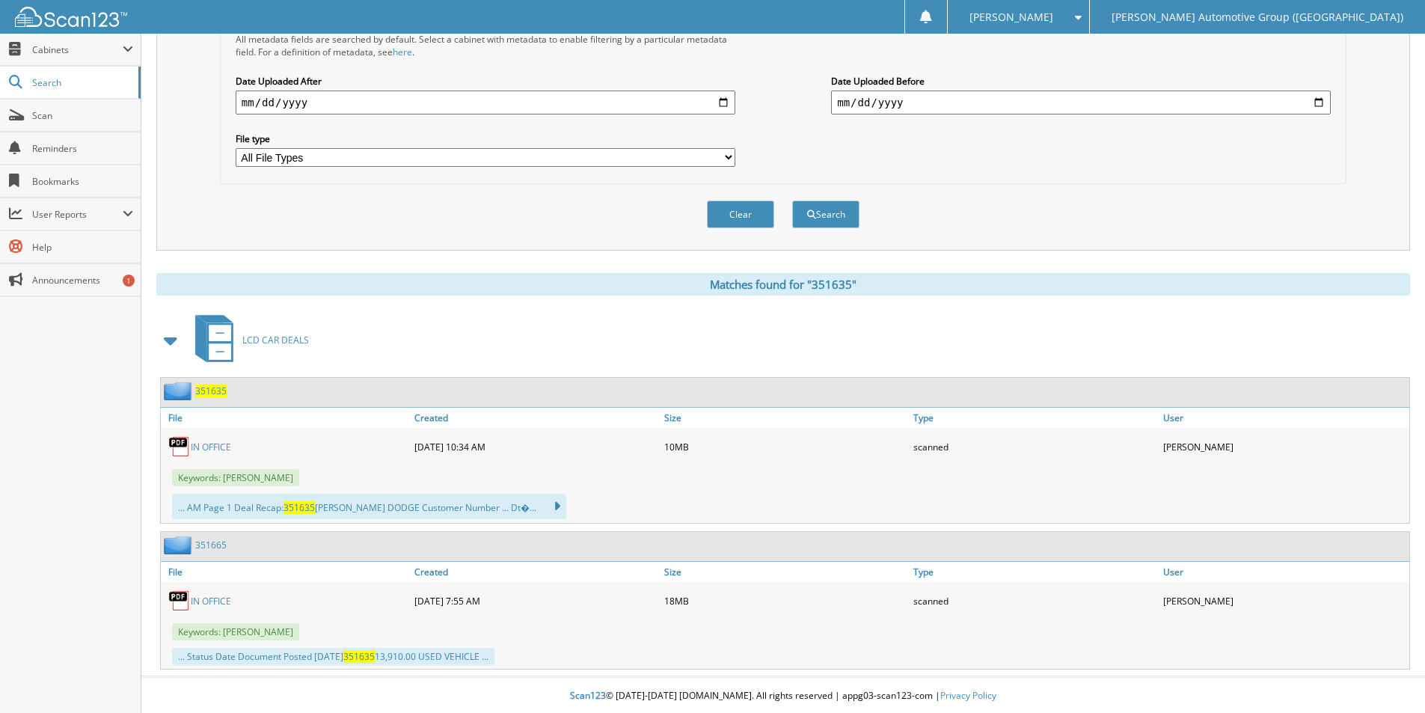
scroll to position [385, 0]
click at [210, 391] on span "351635" at bounding box center [210, 389] width 31 height 13
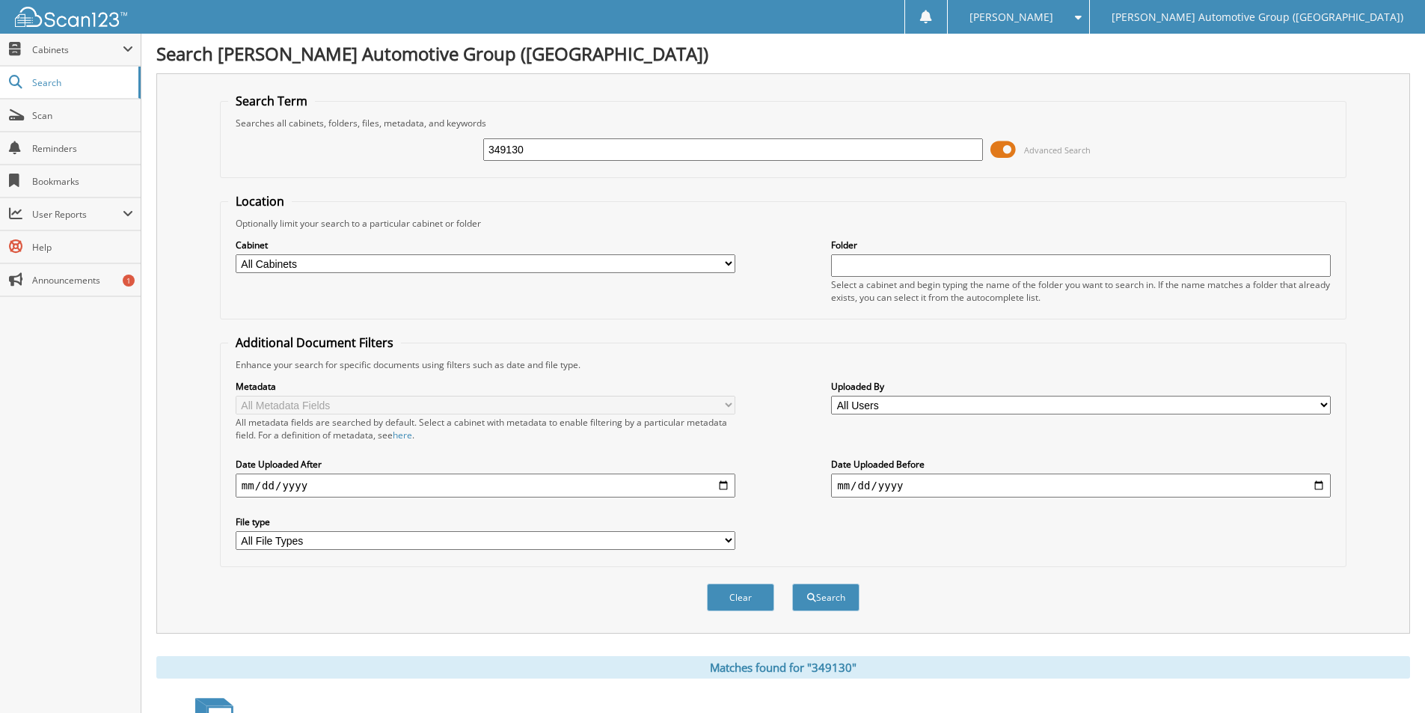
drag, startPoint x: 536, startPoint y: 149, endPoint x: 441, endPoint y: 138, distance: 95.7
click at [441, 138] on div "349130 Advanced Search" at bounding box center [783, 149] width 1110 height 40
type input "PS044554"
click at [844, 600] on button "Search" at bounding box center [825, 598] width 67 height 28
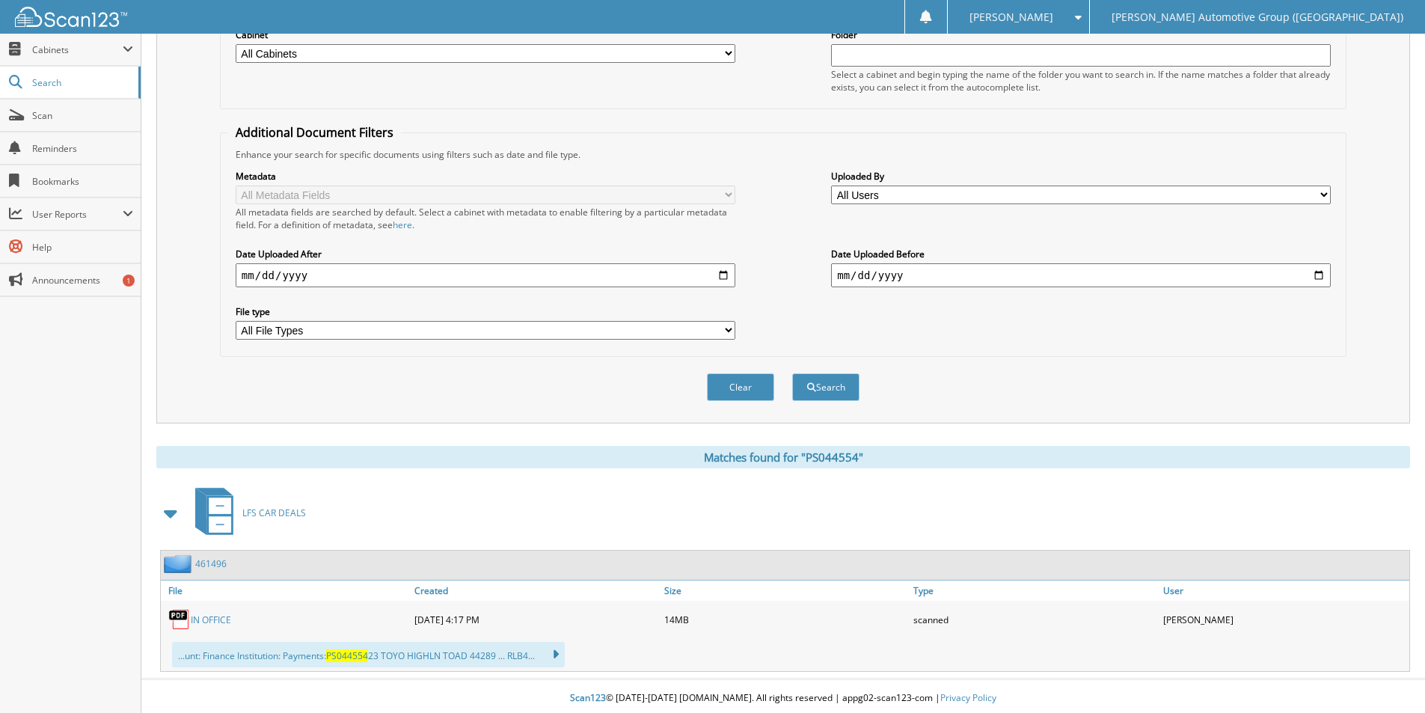
scroll to position [215, 0]
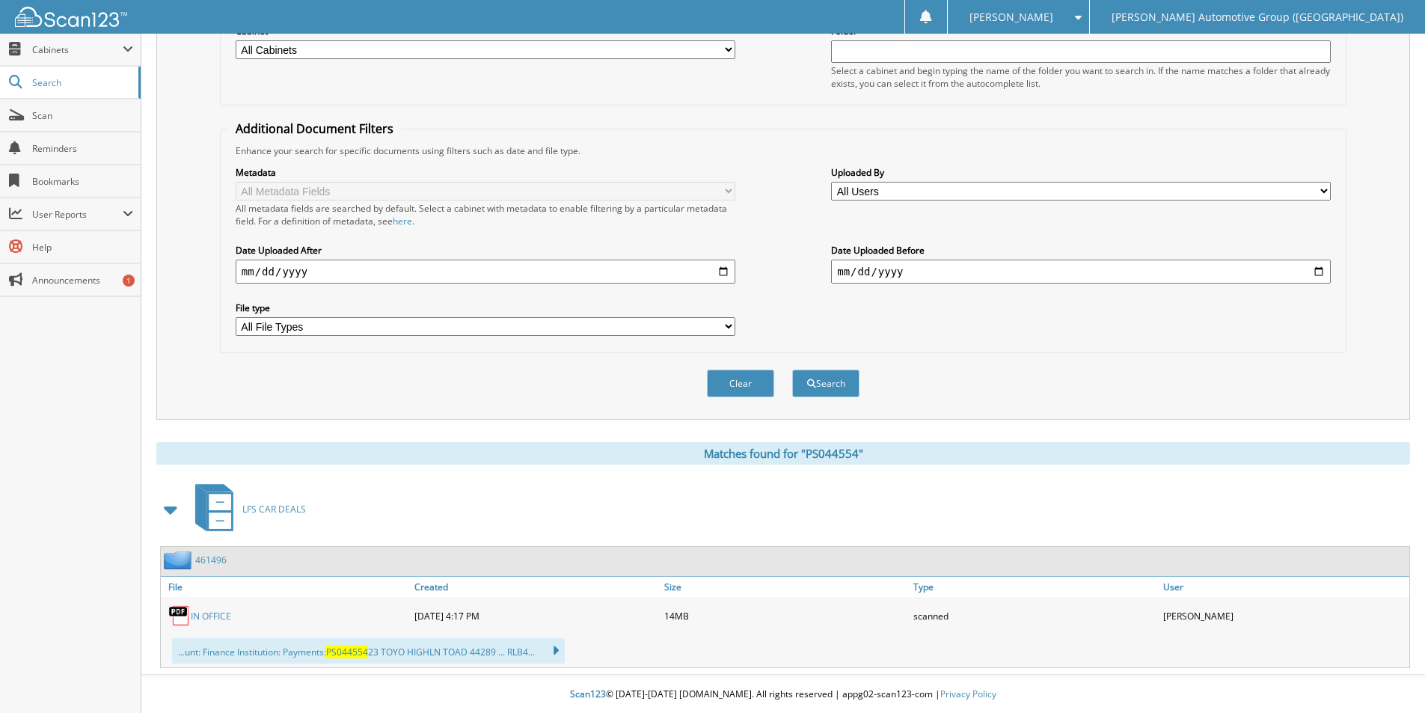
click at [197, 562] on link "461496" at bounding box center [210, 560] width 31 height 13
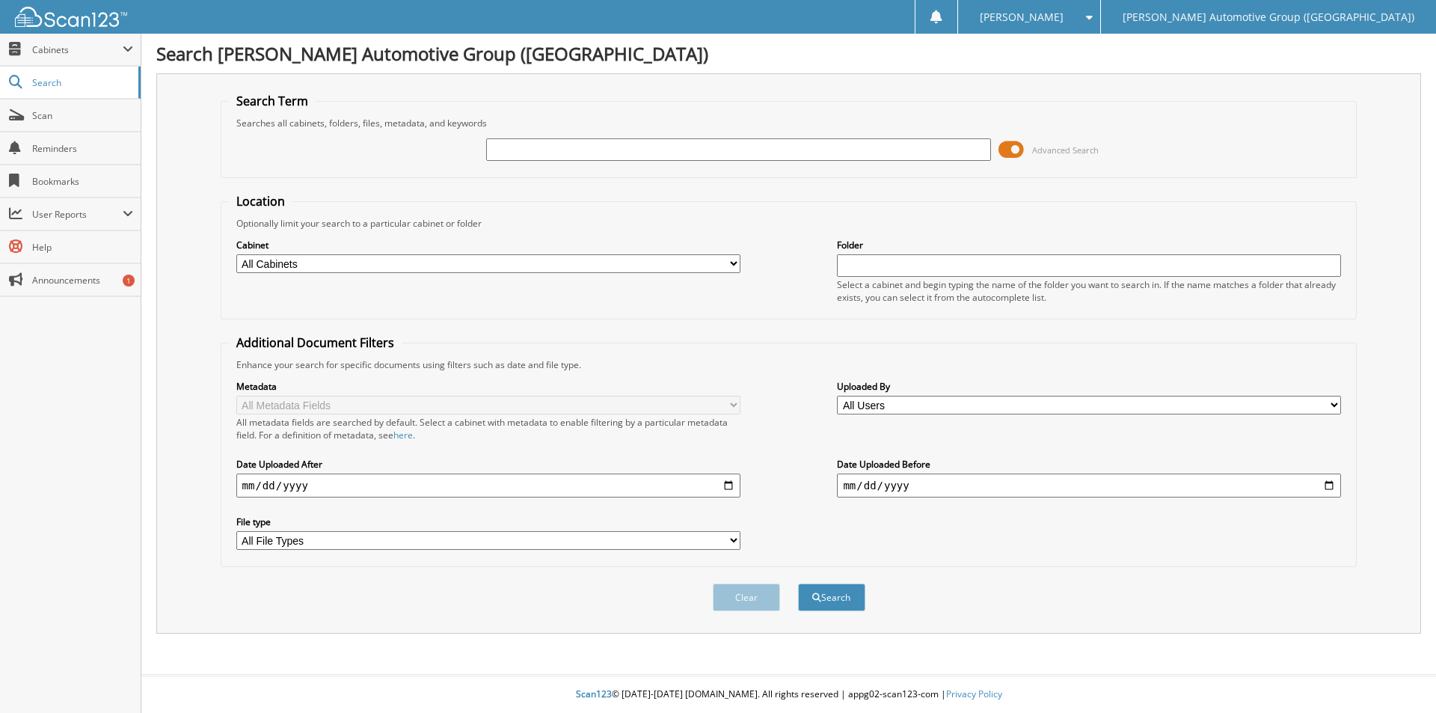
click at [759, 148] on input "text" at bounding box center [738, 149] width 504 height 22
type input "PN648011"
click at [798, 584] on button "Search" at bounding box center [831, 598] width 67 height 28
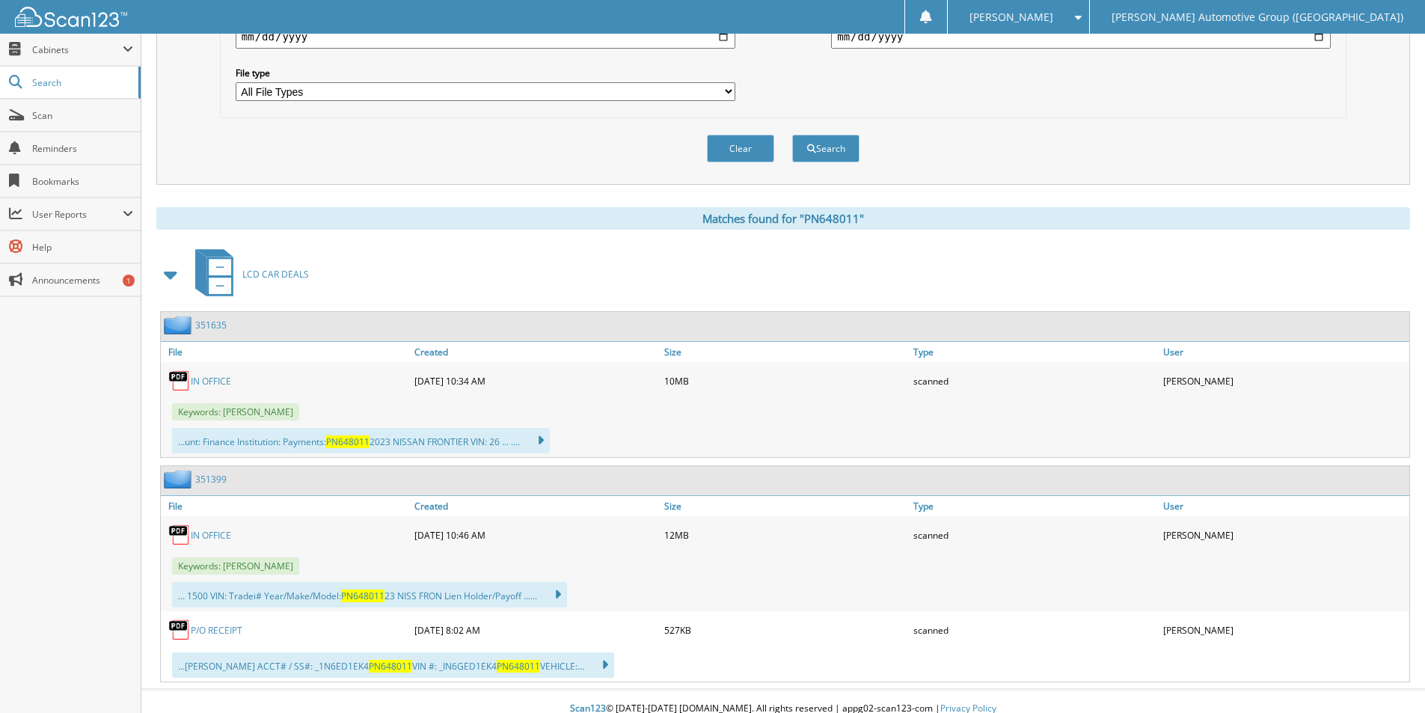
scroll to position [464, 0]
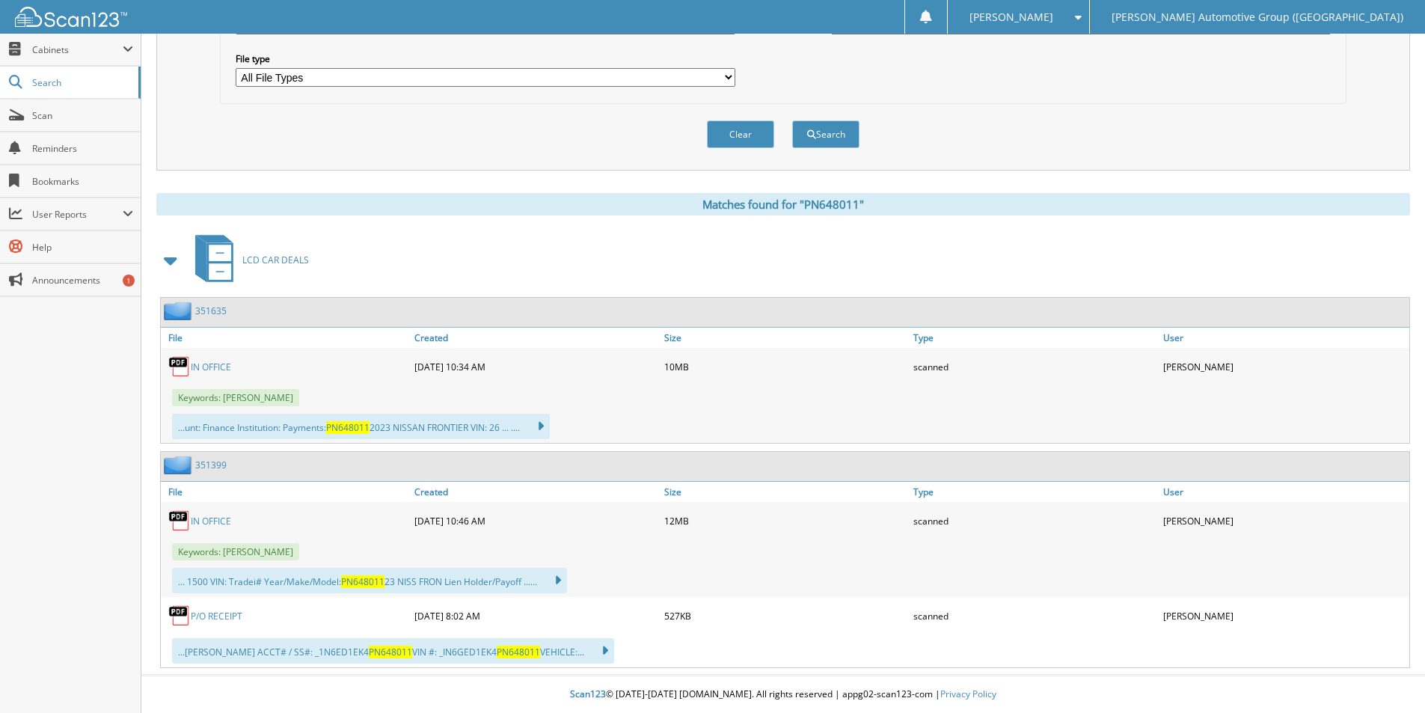
click at [205, 465] on link "351399" at bounding box center [210, 465] width 31 height 13
